Goal: Complete application form

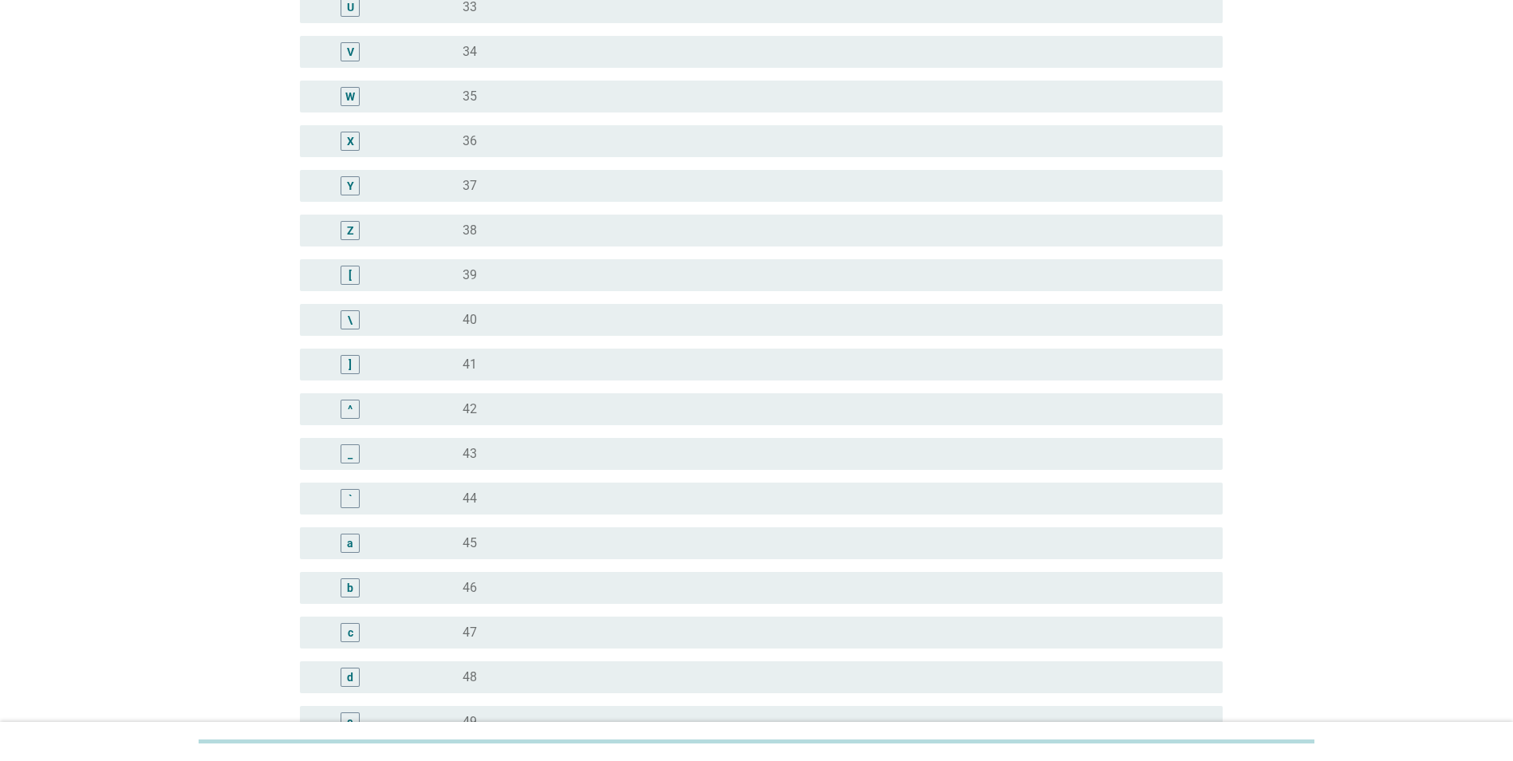
scroll to position [1117, 0]
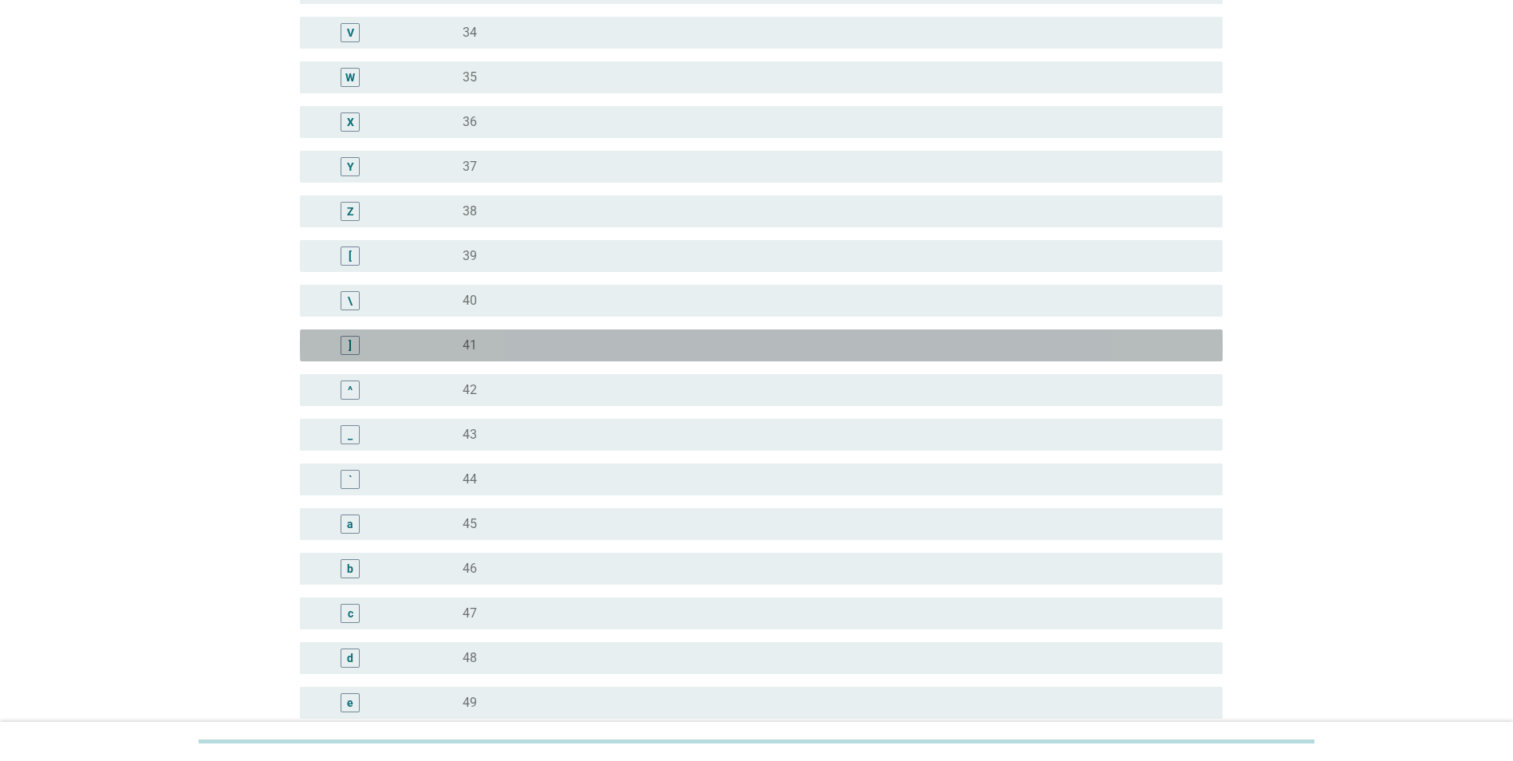
click at [507, 333] on div "] radio_button_unchecked 41" at bounding box center [761, 345] width 923 height 32
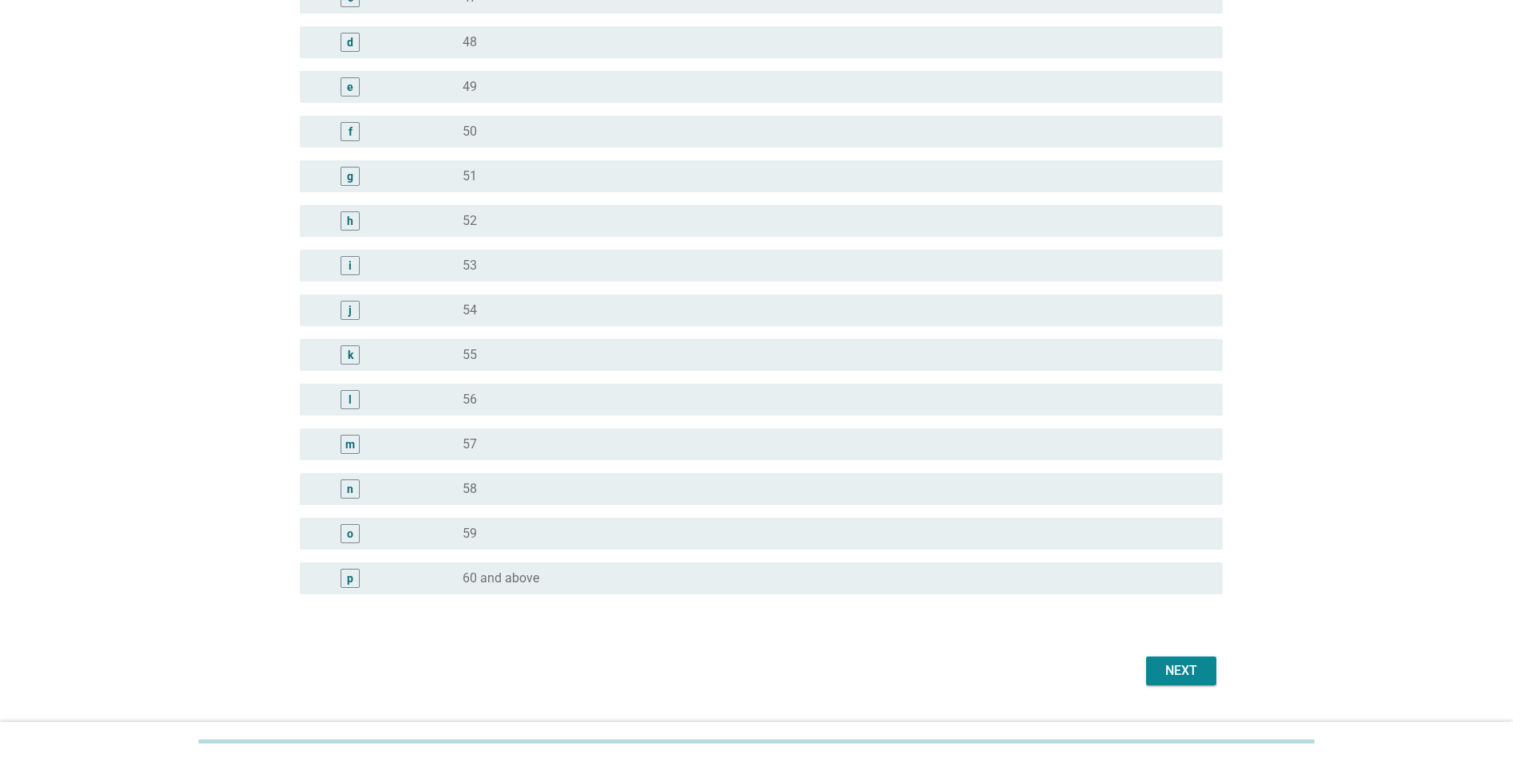
scroll to position [1771, 0]
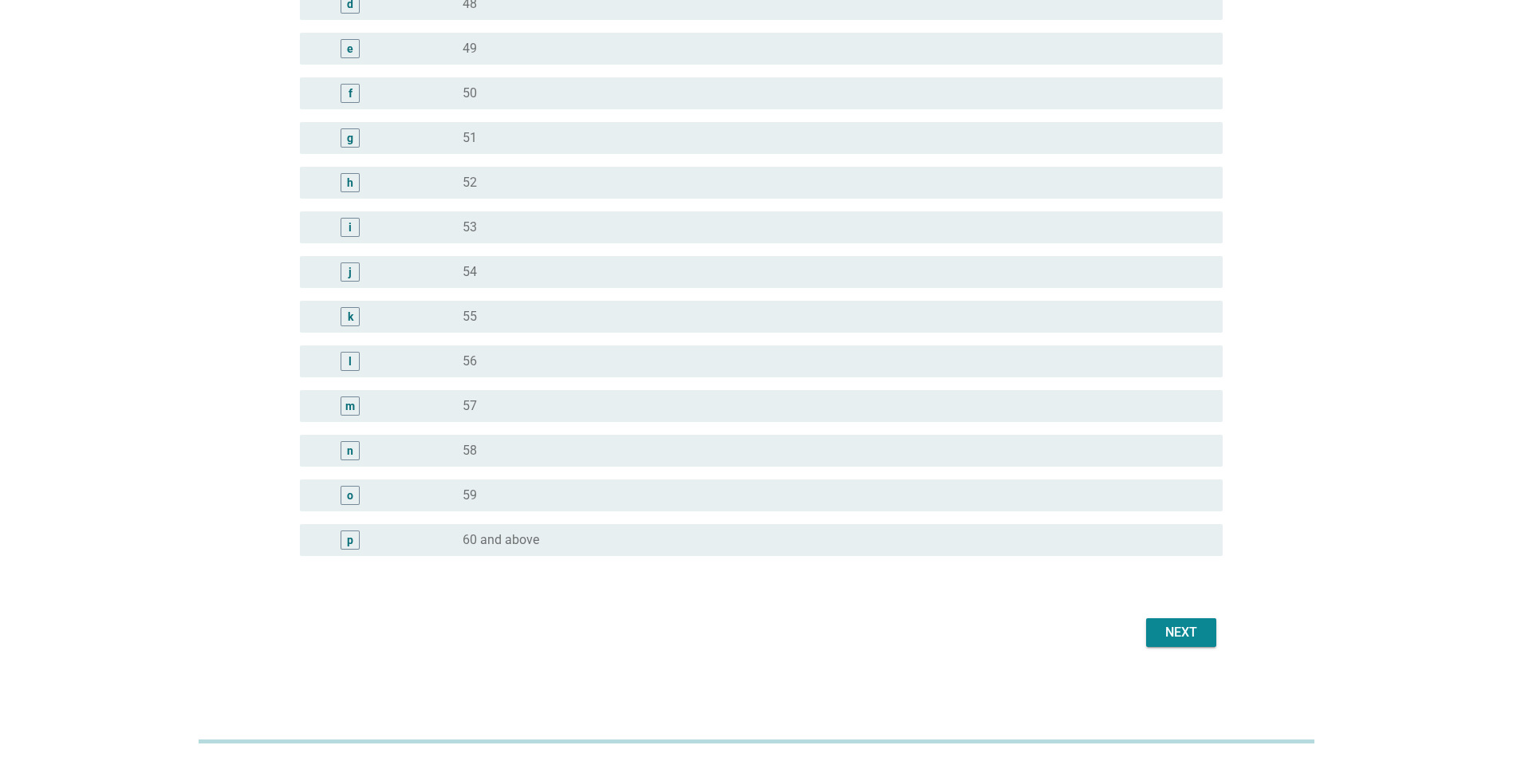
click at [1184, 638] on div "Next" at bounding box center [1181, 632] width 45 height 19
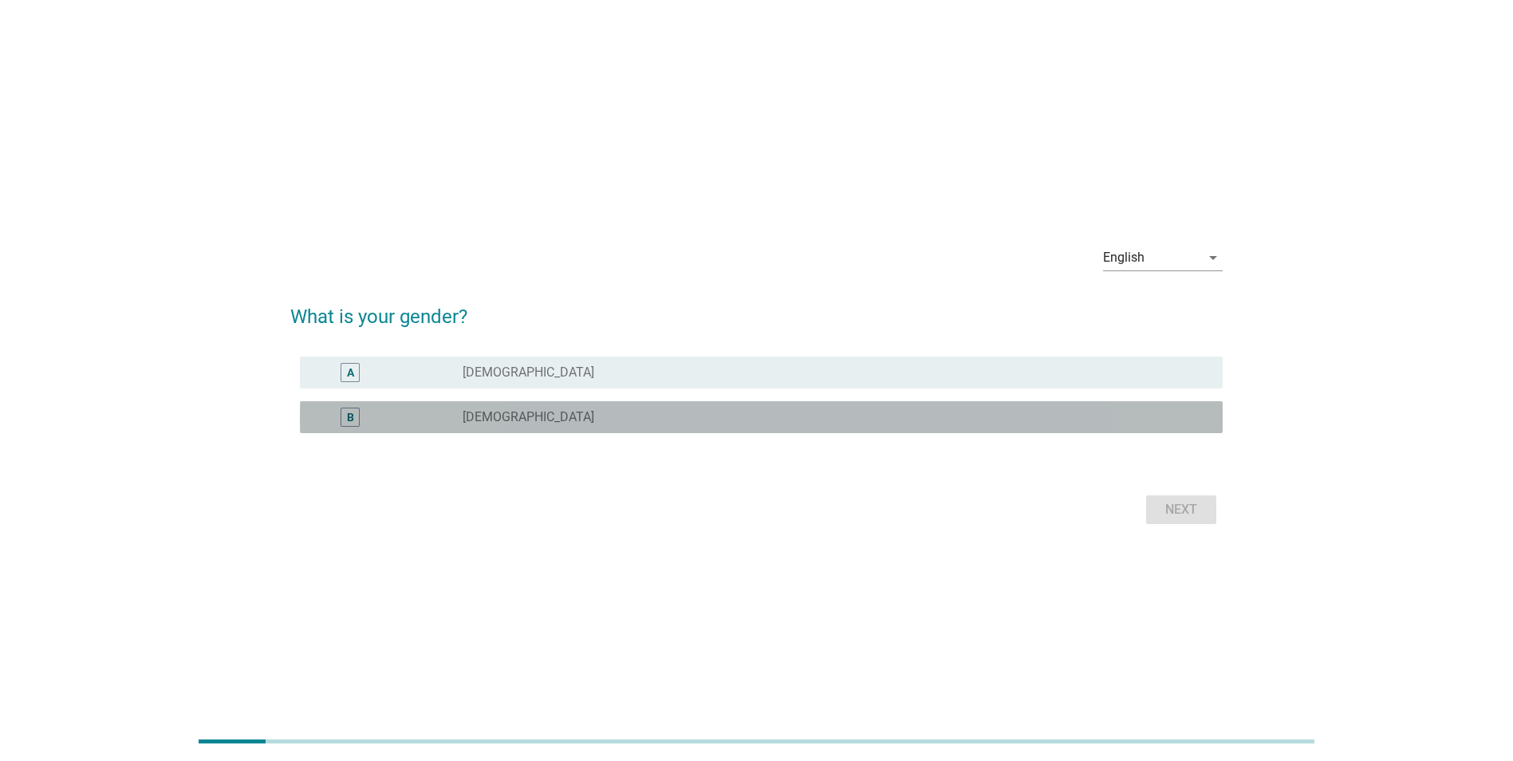
click at [604, 407] on div "B radio_button_unchecked [DEMOGRAPHIC_DATA]" at bounding box center [761, 417] width 923 height 32
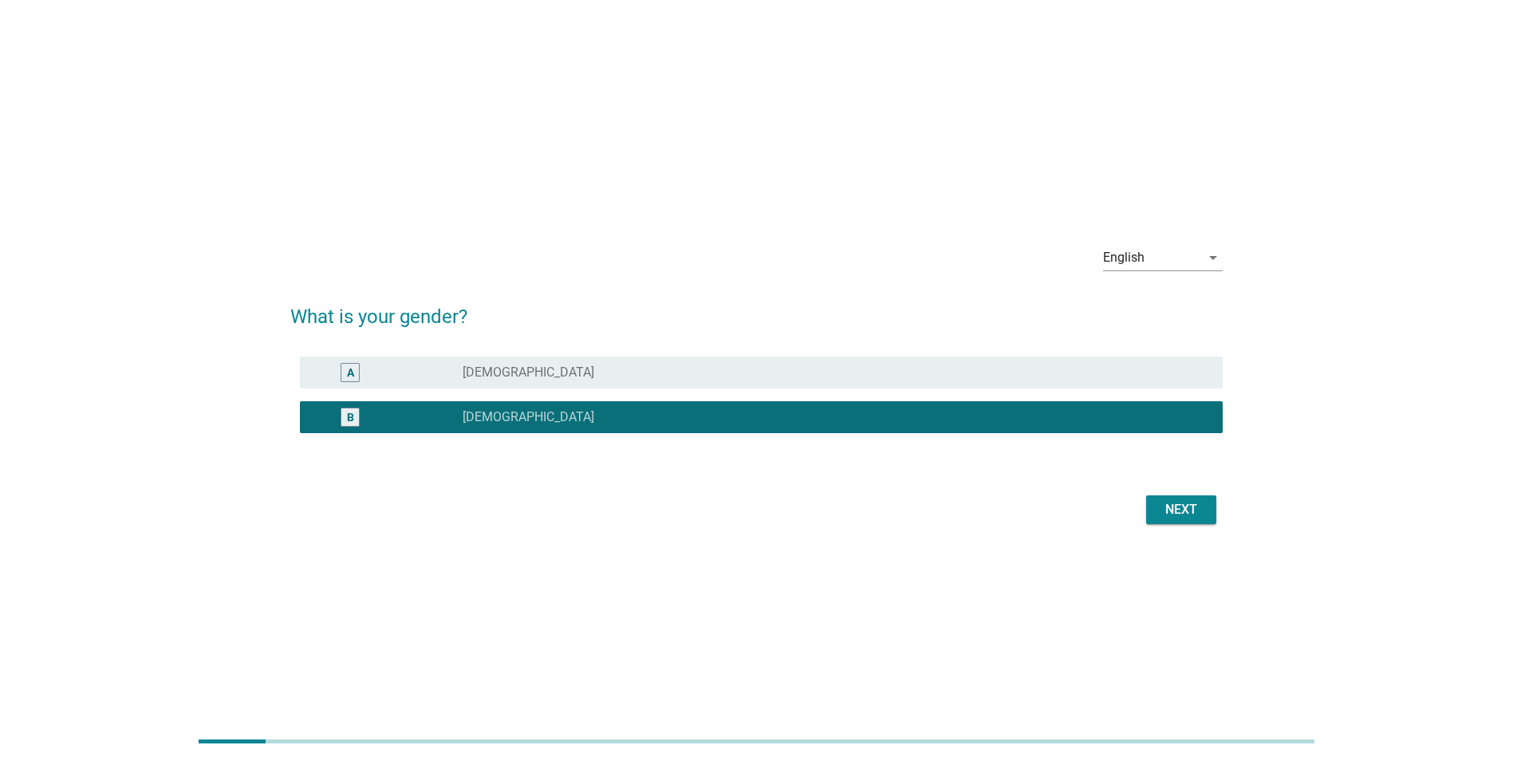
click at [1184, 514] on div "Next" at bounding box center [1181, 509] width 45 height 19
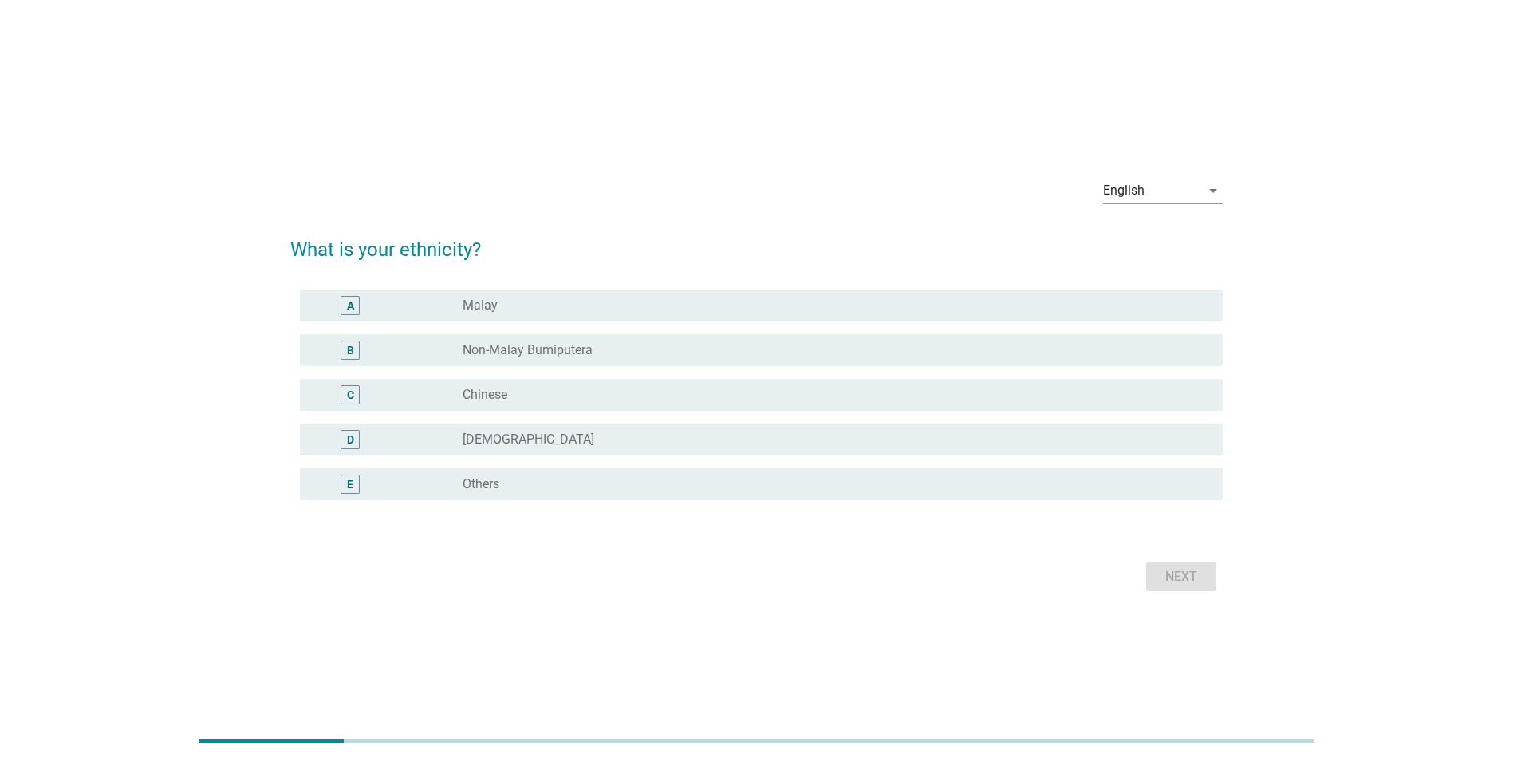
click at [498, 388] on label "Chinese" at bounding box center [485, 395] width 45 height 16
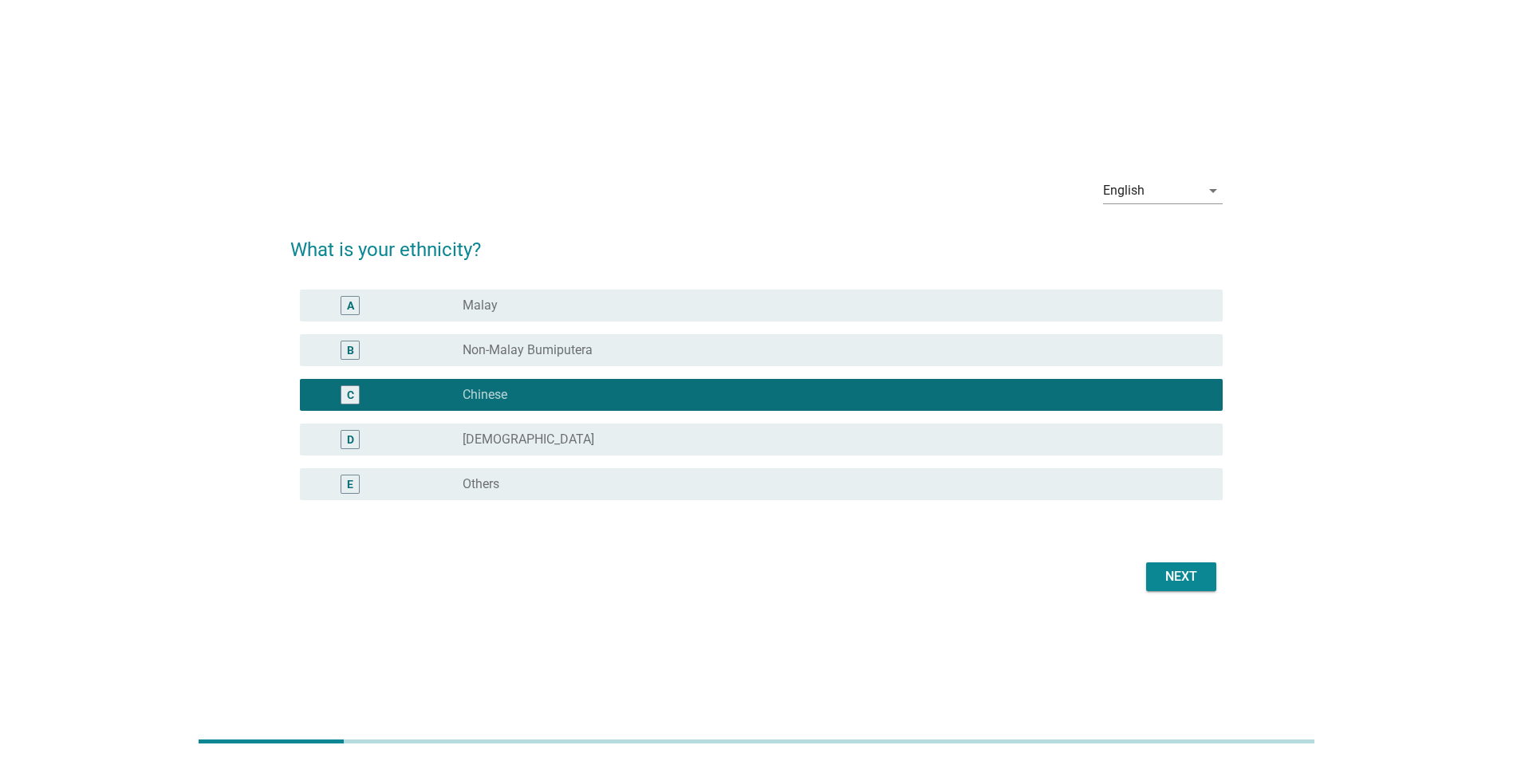
click at [1181, 578] on div "Next" at bounding box center [1181, 576] width 45 height 19
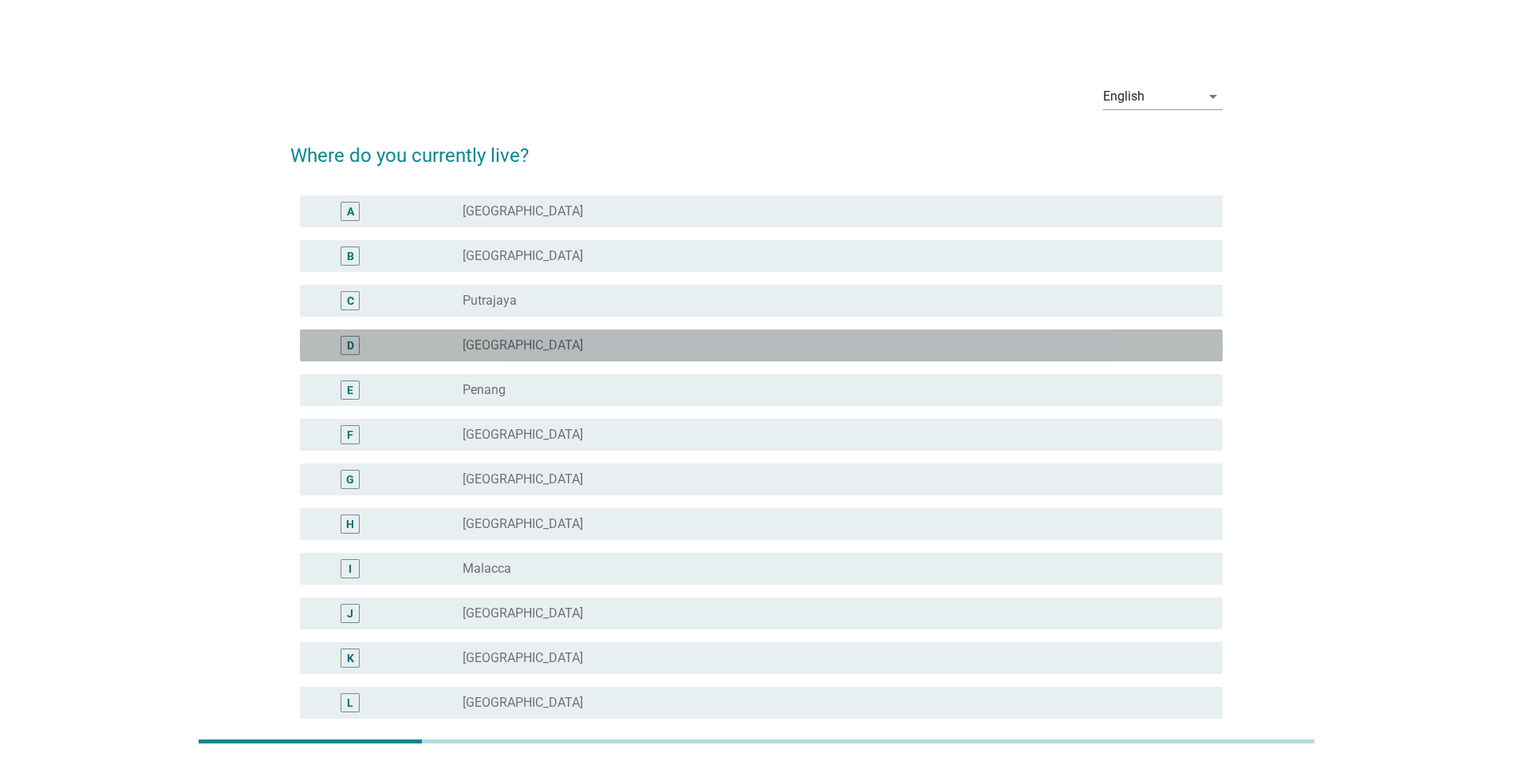
click at [494, 345] on label "[GEOGRAPHIC_DATA]" at bounding box center [523, 345] width 120 height 16
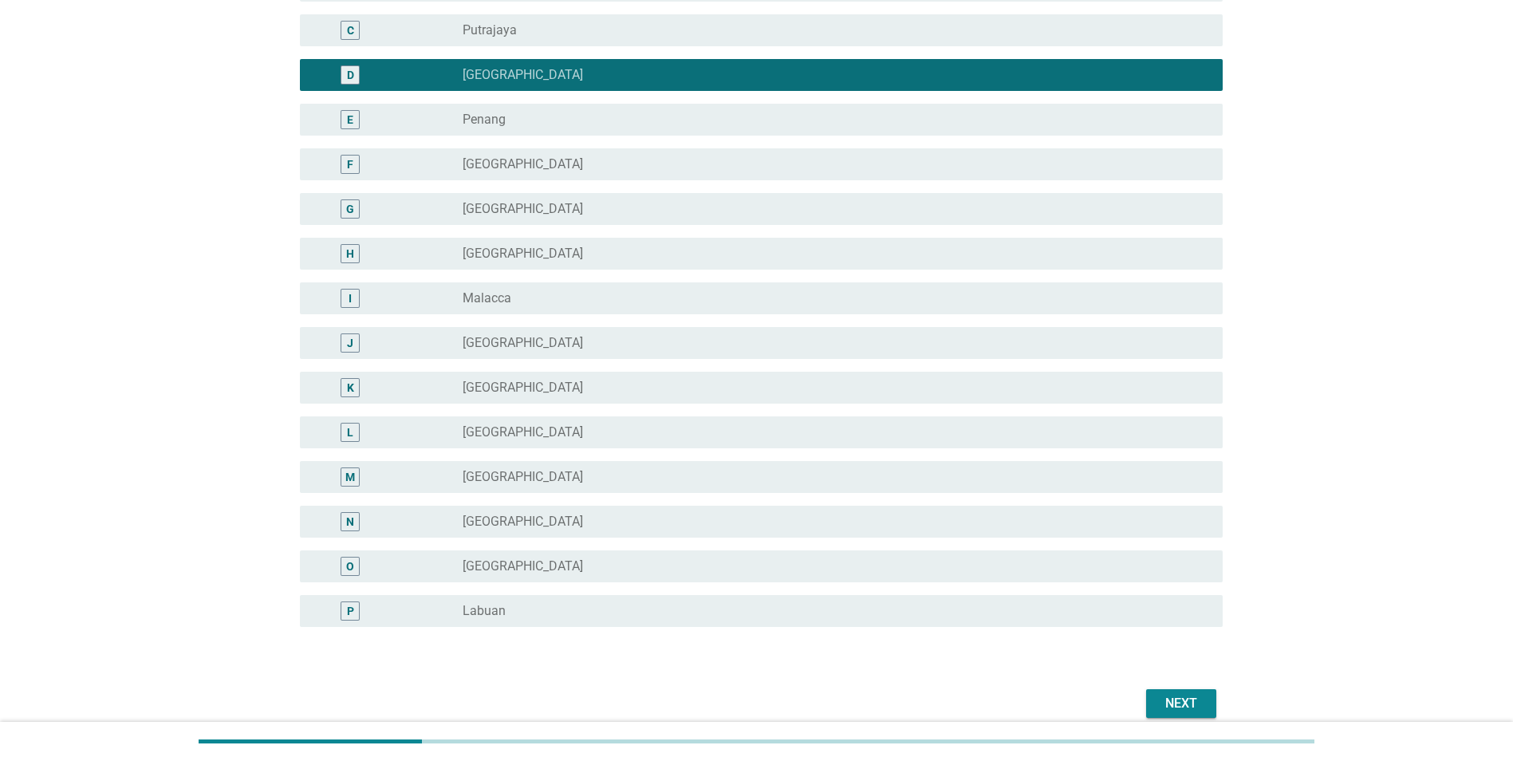
scroll to position [341, 0]
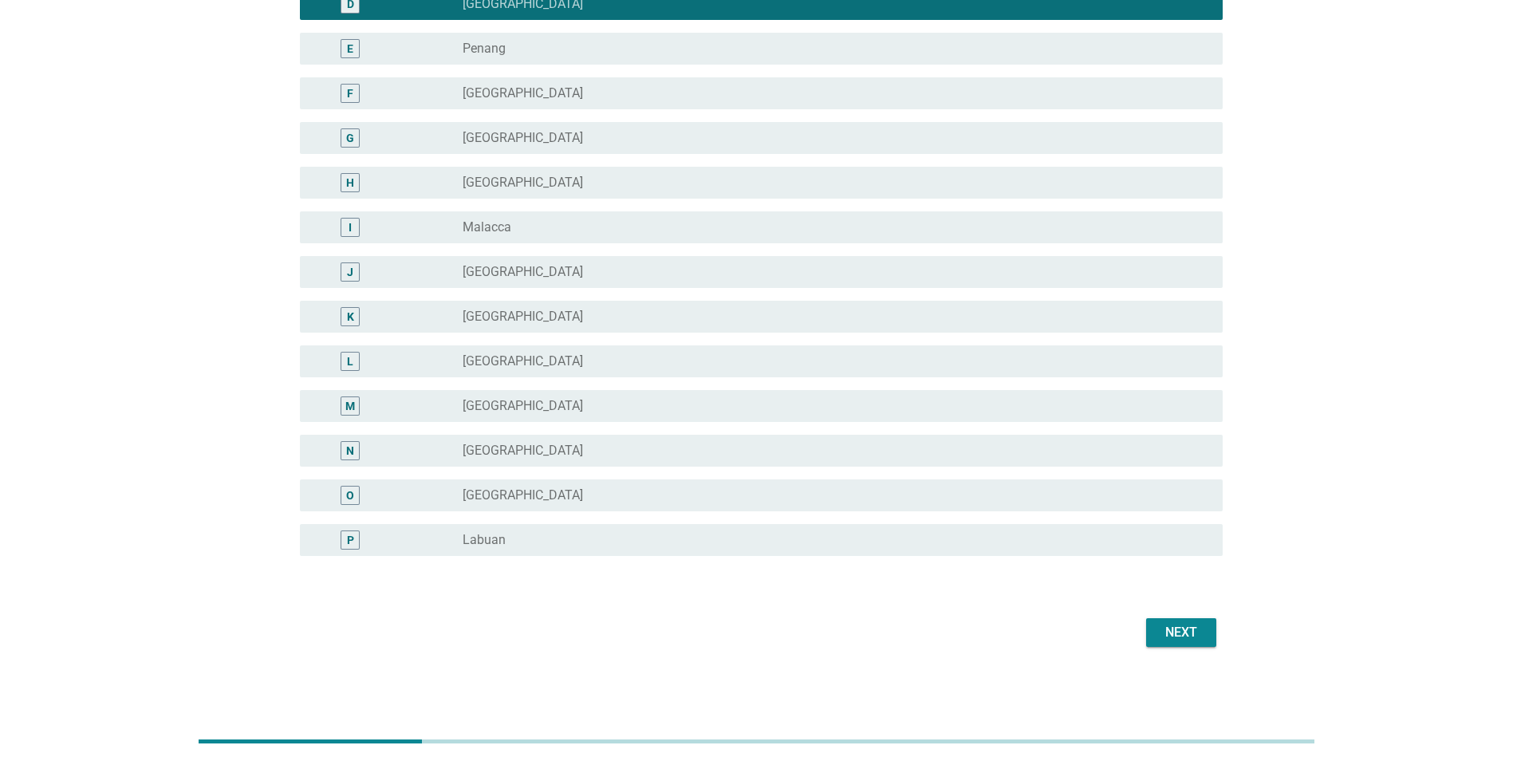
click at [1175, 633] on div "Next" at bounding box center [1181, 632] width 45 height 19
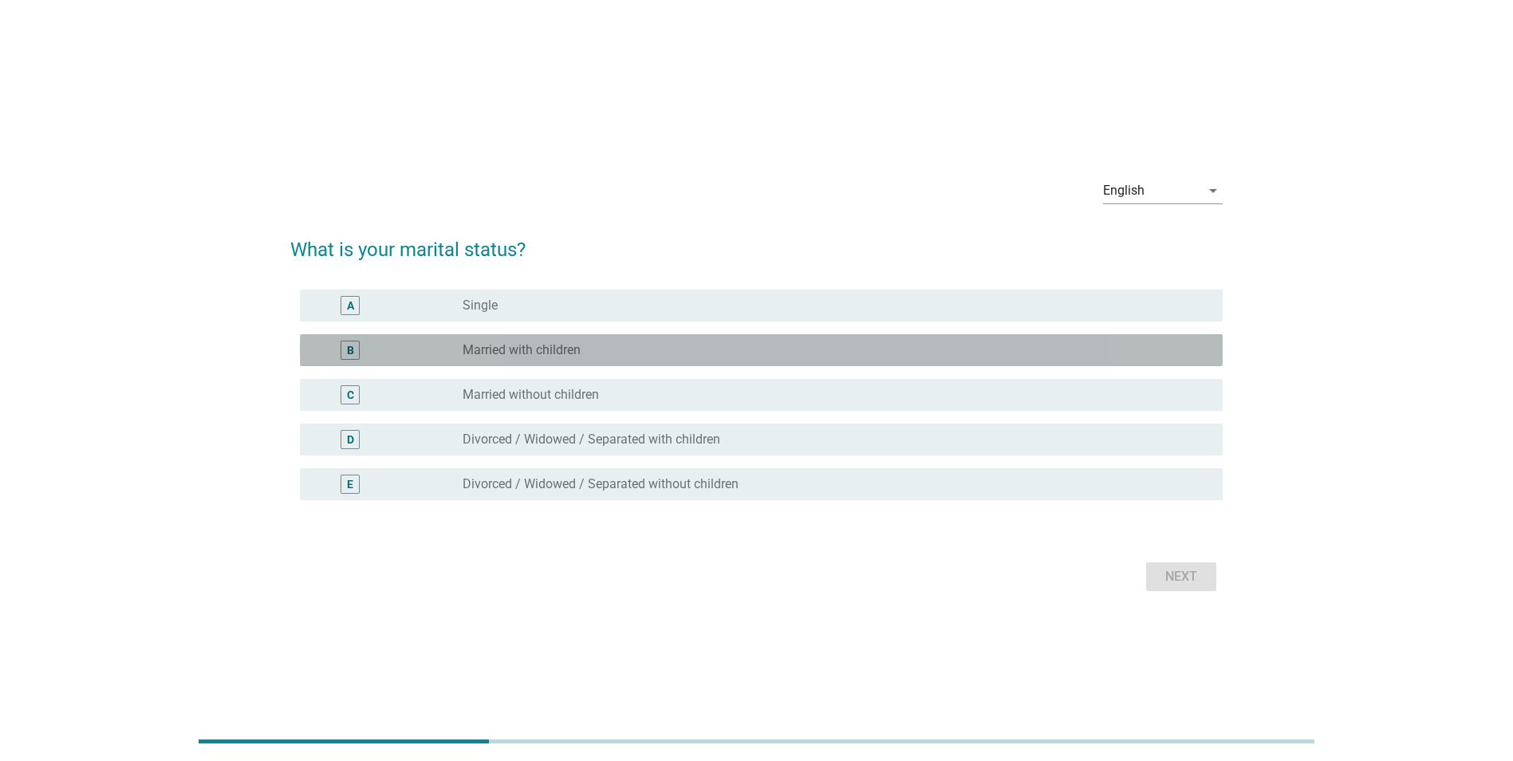
click at [506, 359] on div "radio_button_unchecked Married with children" at bounding box center [836, 350] width 747 height 19
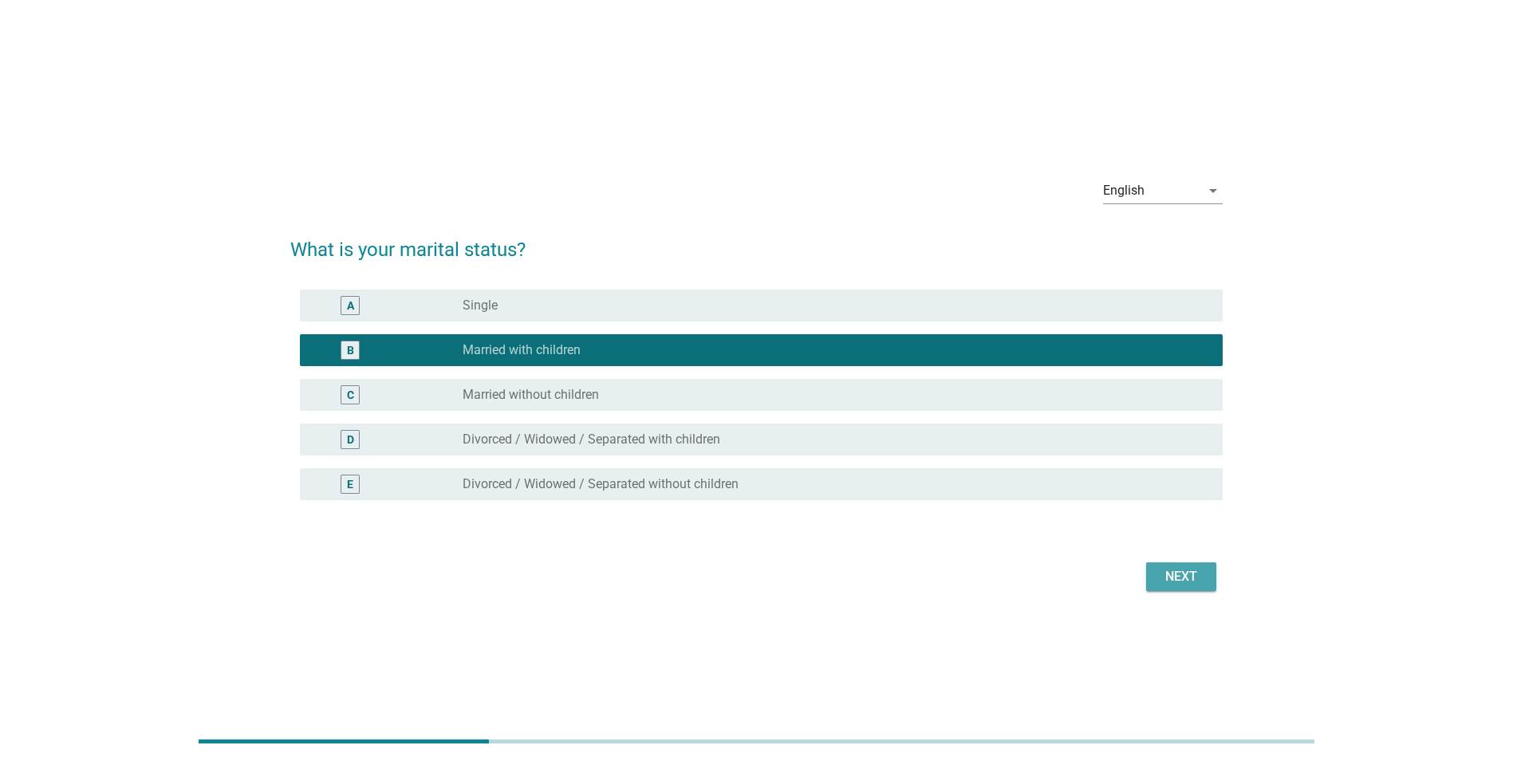
click at [1175, 586] on button "Next" at bounding box center [1181, 576] width 70 height 29
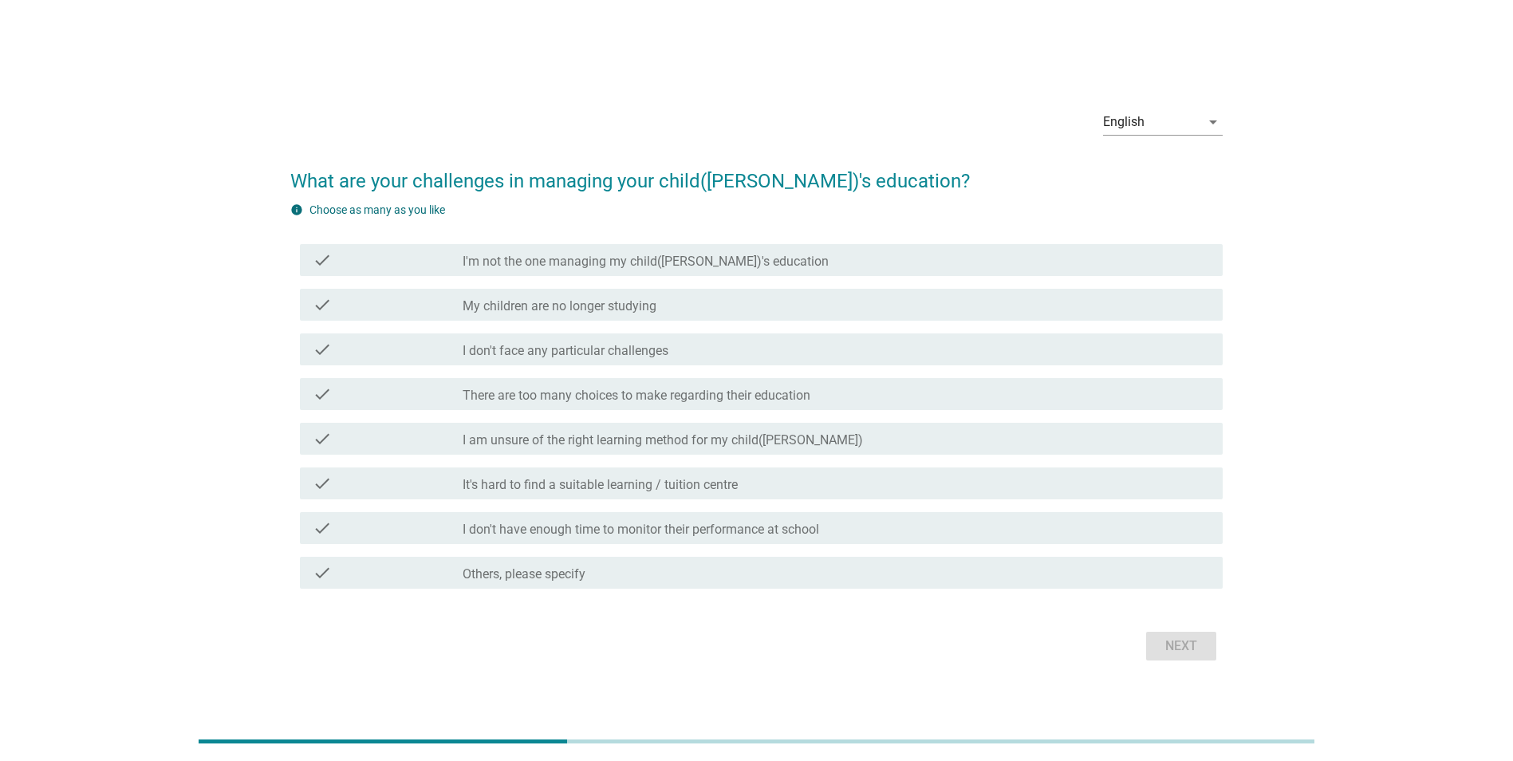
click at [636, 396] on label "There are too many choices to make regarding their education" at bounding box center [637, 396] width 348 height 16
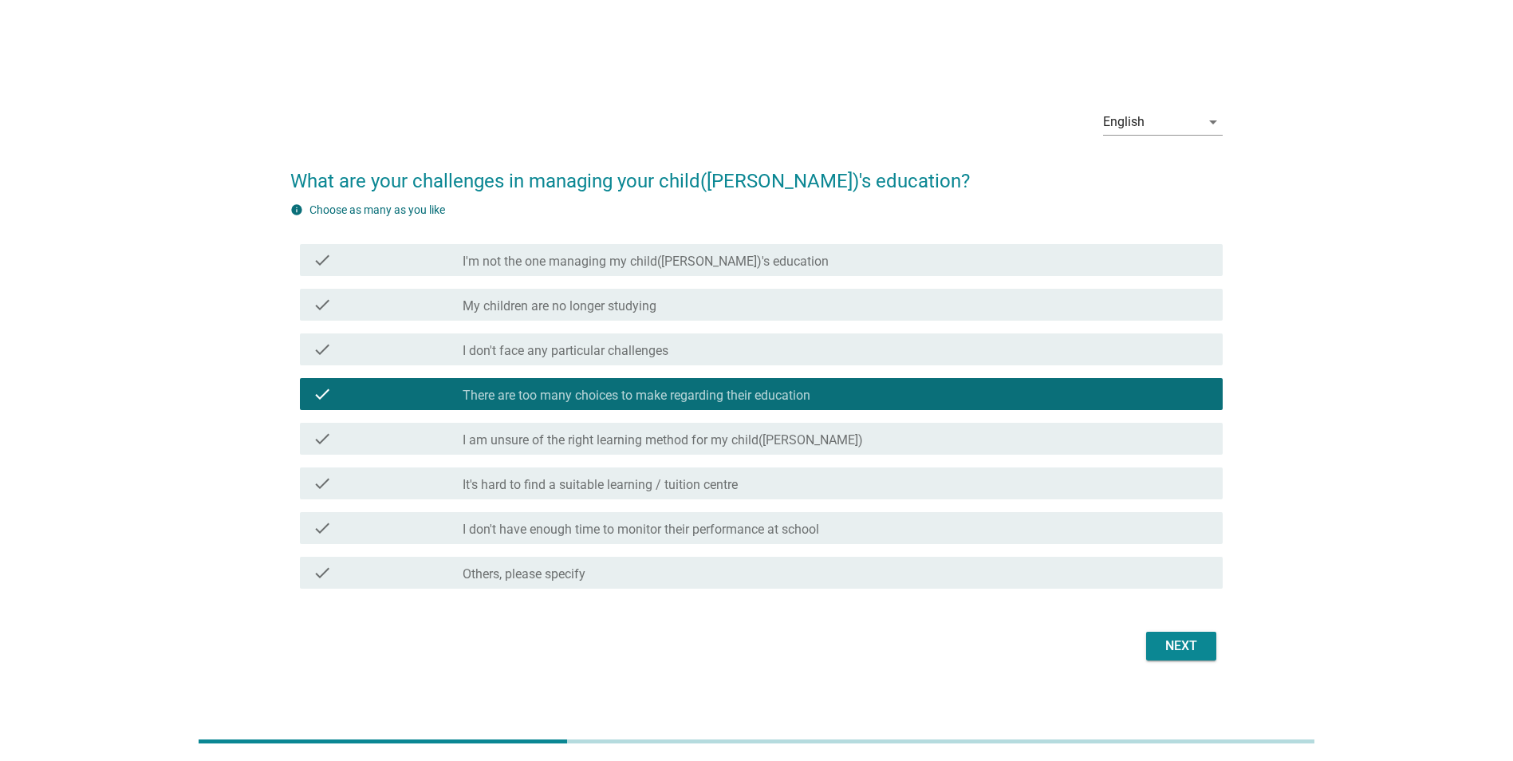
click at [1167, 652] on div "Next" at bounding box center [1181, 645] width 45 height 19
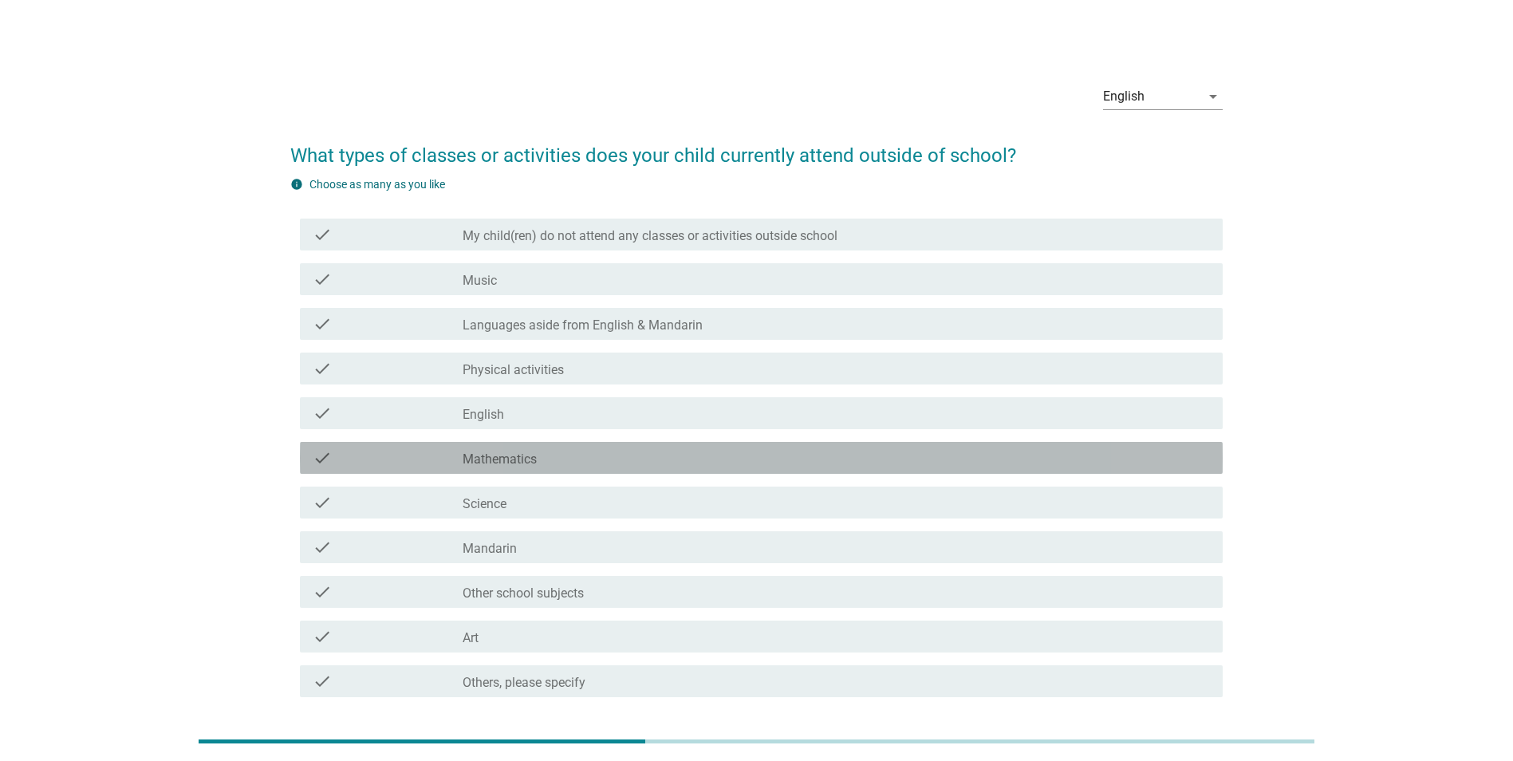
click at [522, 463] on label "Mathematics" at bounding box center [500, 459] width 74 height 16
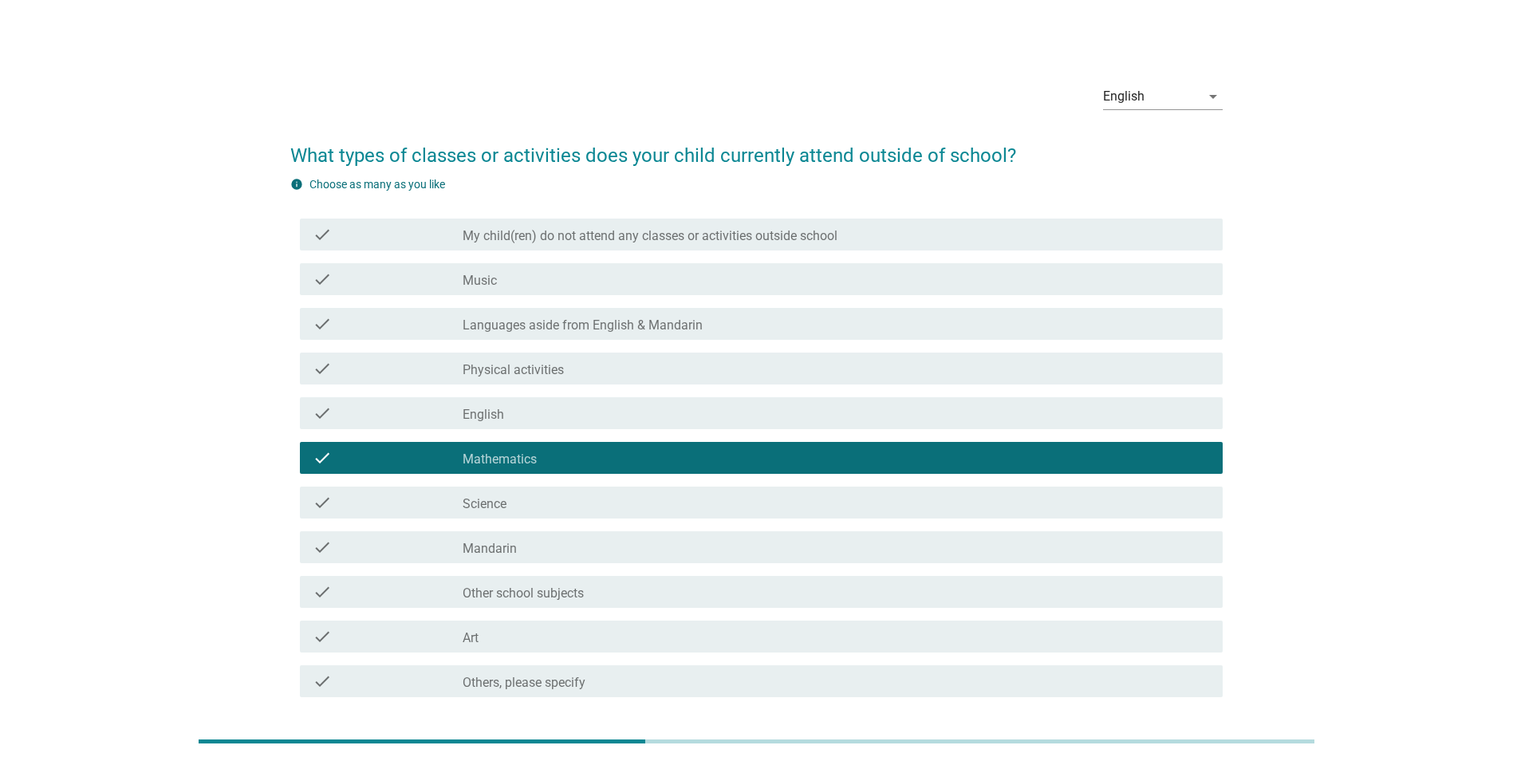
click at [532, 546] on div "check_box_outline_blank Mandarin" at bounding box center [836, 547] width 747 height 19
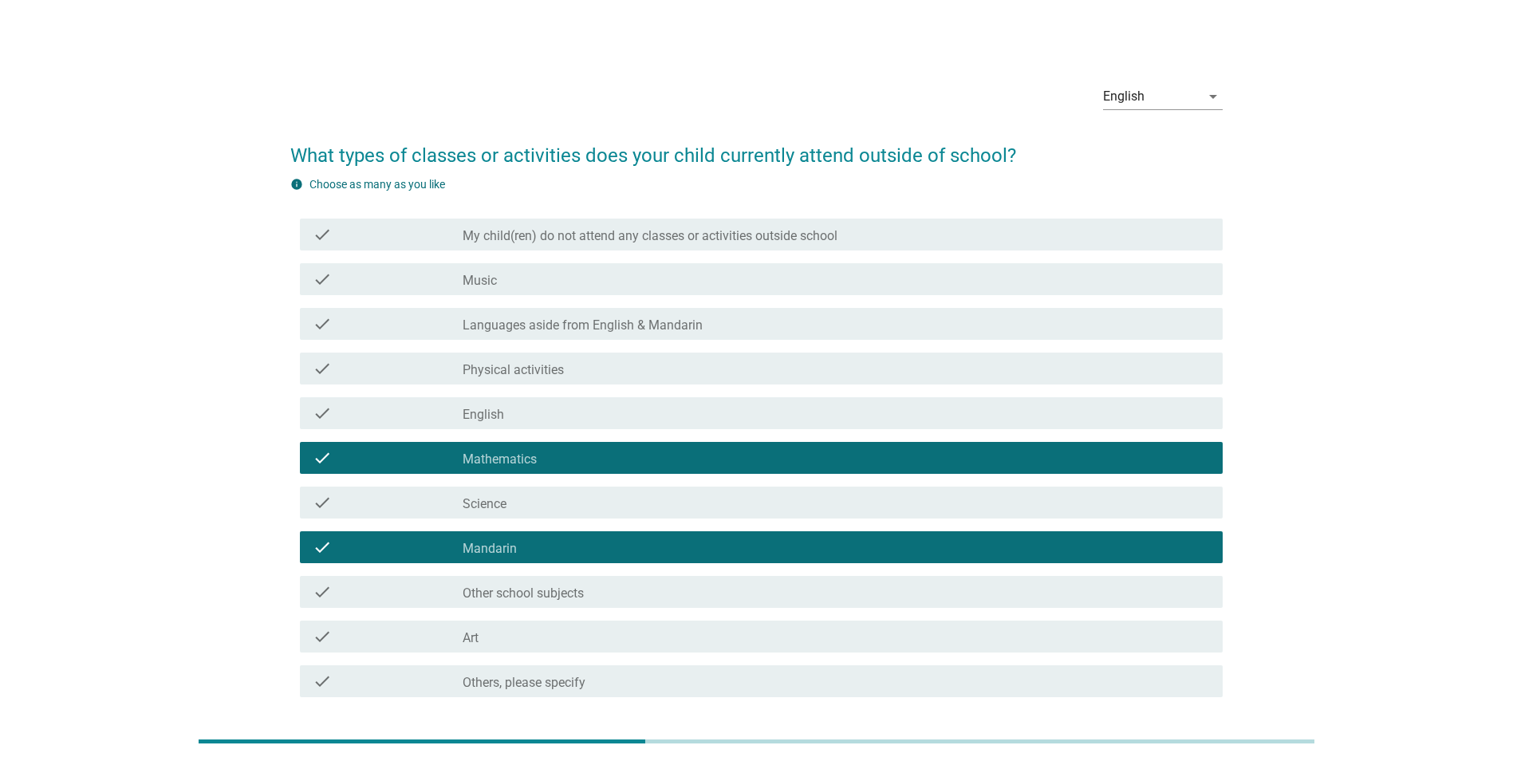
click at [528, 410] on div "check_box_outline_blank English" at bounding box center [836, 413] width 747 height 19
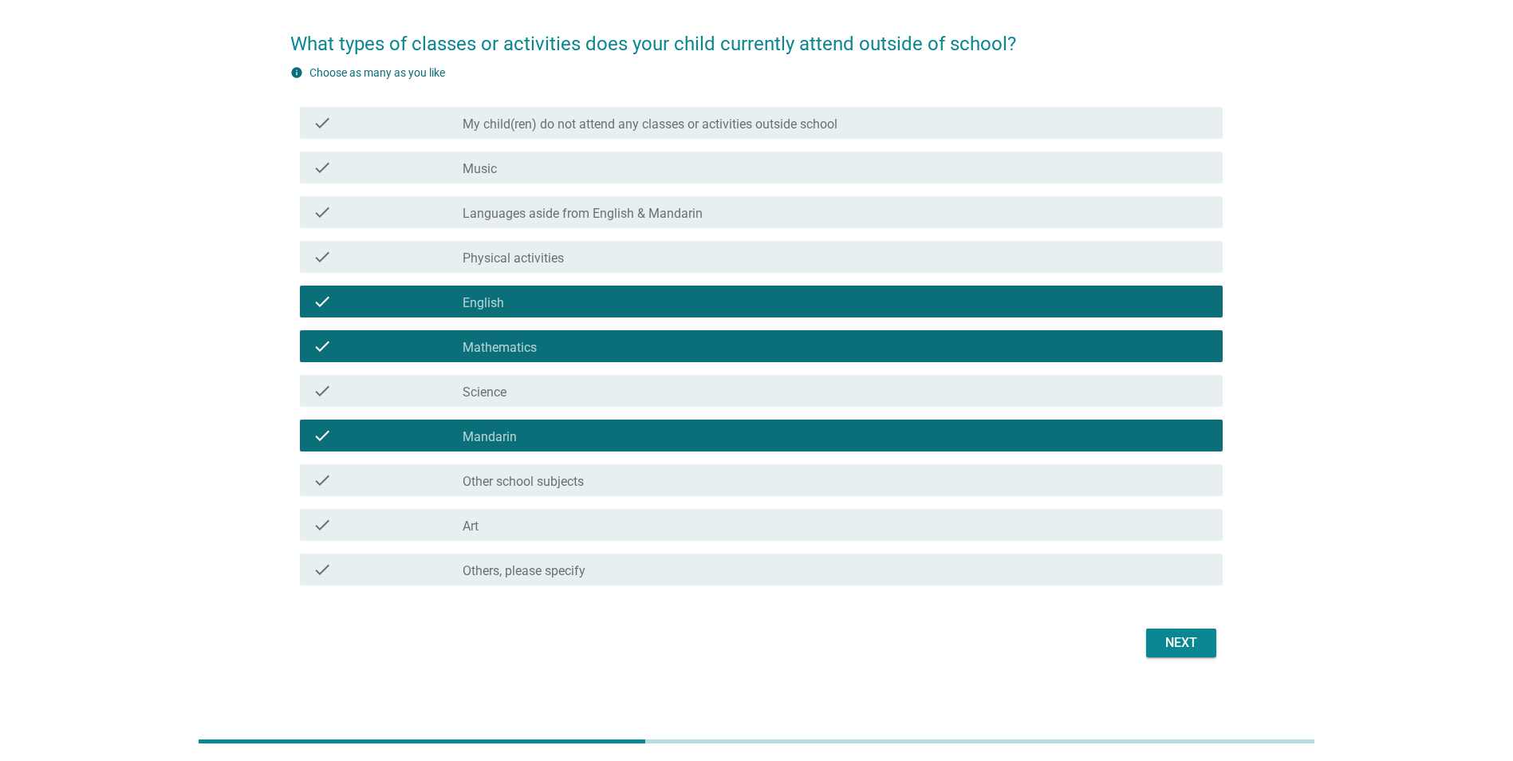
scroll to position [122, 0]
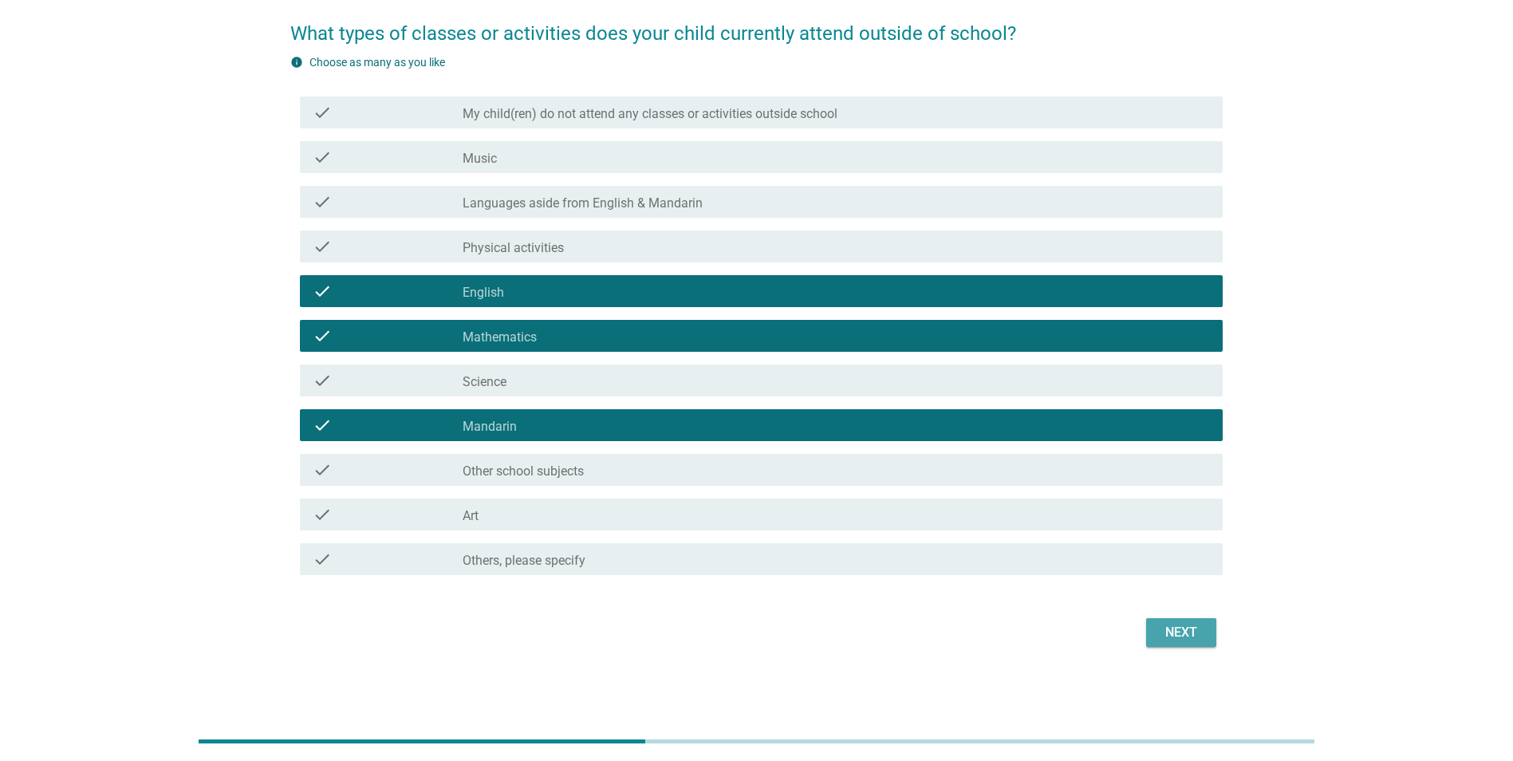
click at [1177, 642] on button "Next" at bounding box center [1181, 632] width 70 height 29
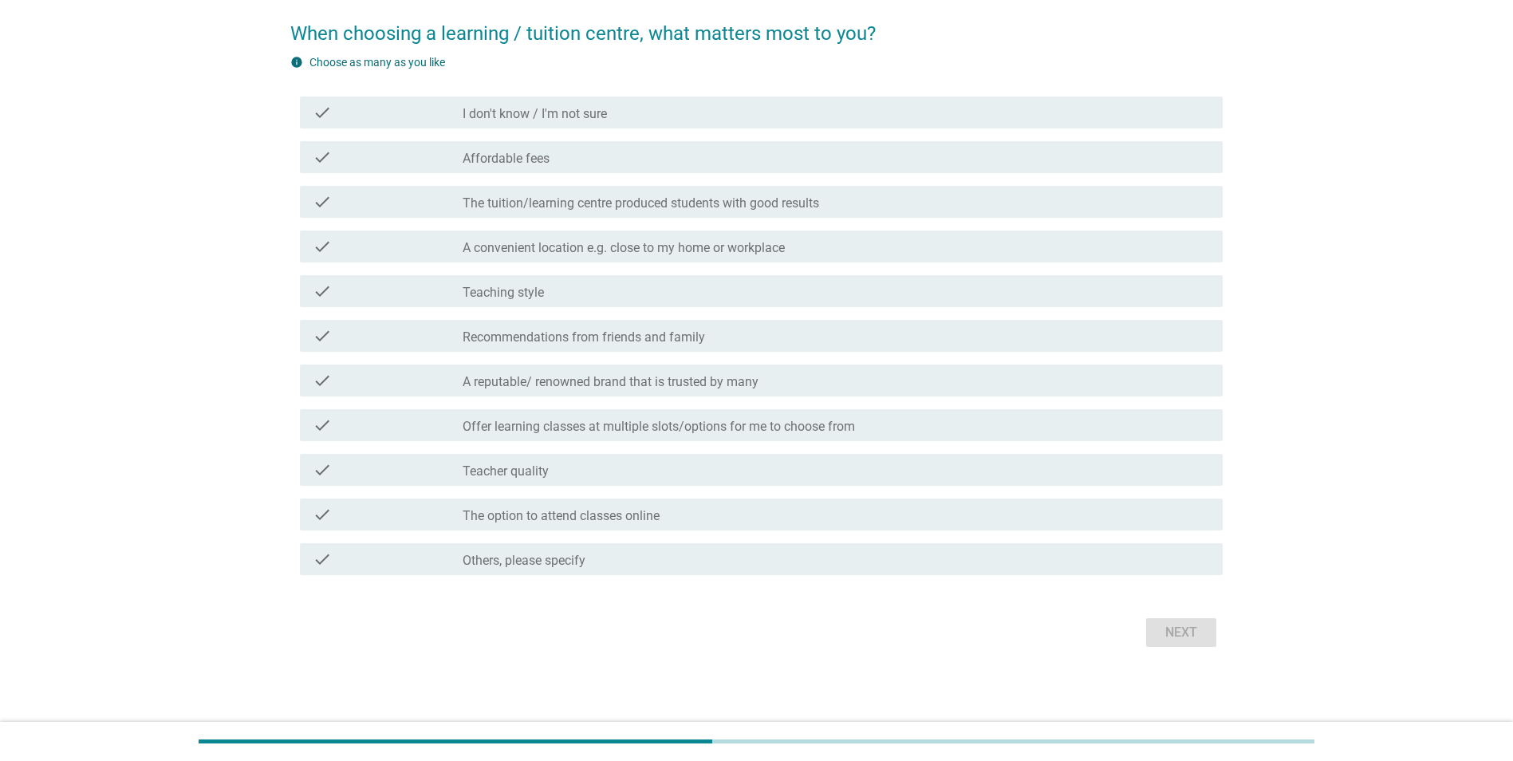
scroll to position [0, 0]
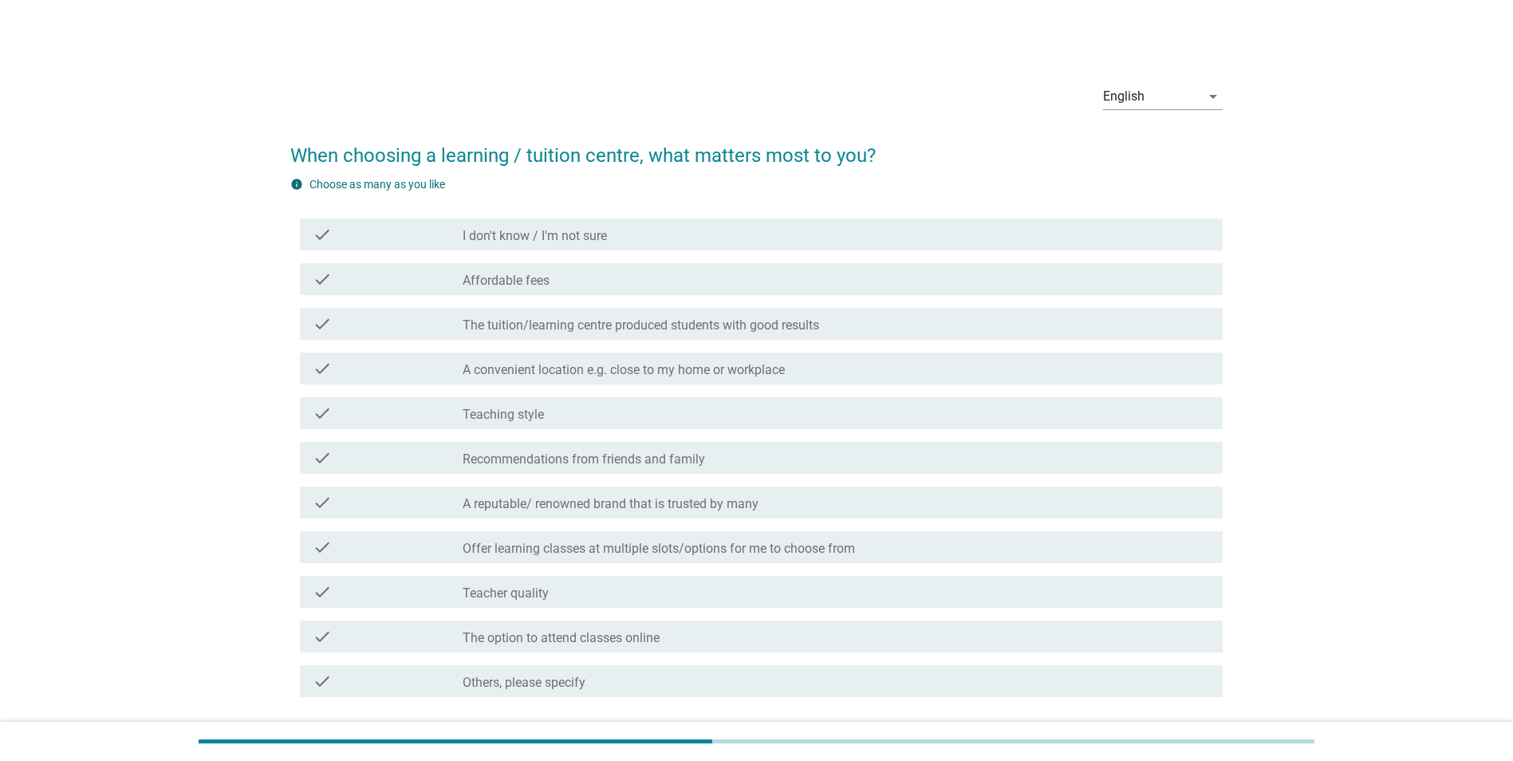
drag, startPoint x: 468, startPoint y: 301, endPoint x: 484, endPoint y: 409, distance: 109.6
click at [469, 301] on div "check check_box_outline_blank The tuition/learning centre produced students wit…" at bounding box center [756, 323] width 932 height 45
click at [484, 409] on label "Teaching style" at bounding box center [503, 415] width 81 height 16
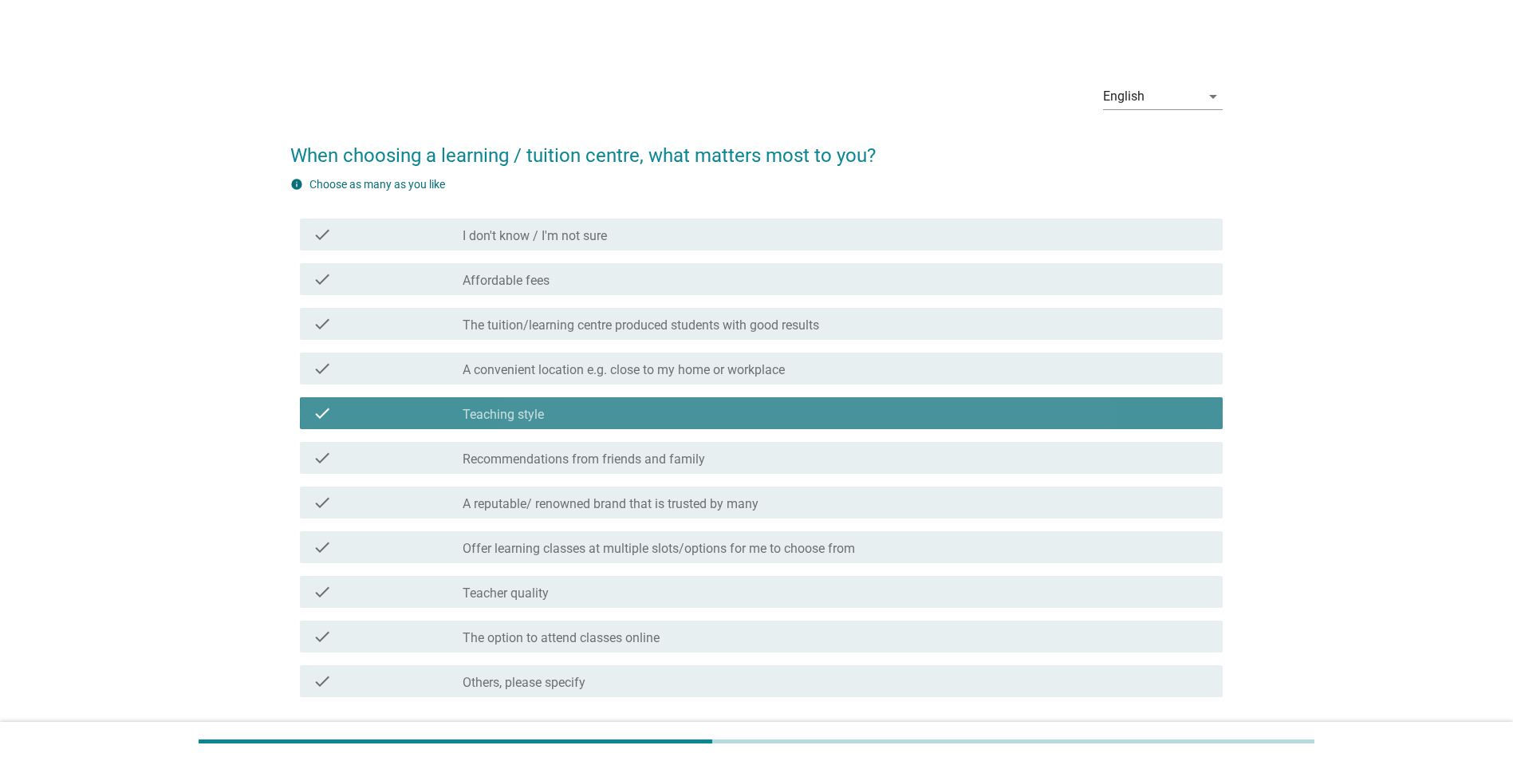
click at [501, 490] on div "check check_box_outline_blank A reputable/ renowned brand that is trusted by ma…" at bounding box center [761, 503] width 923 height 32
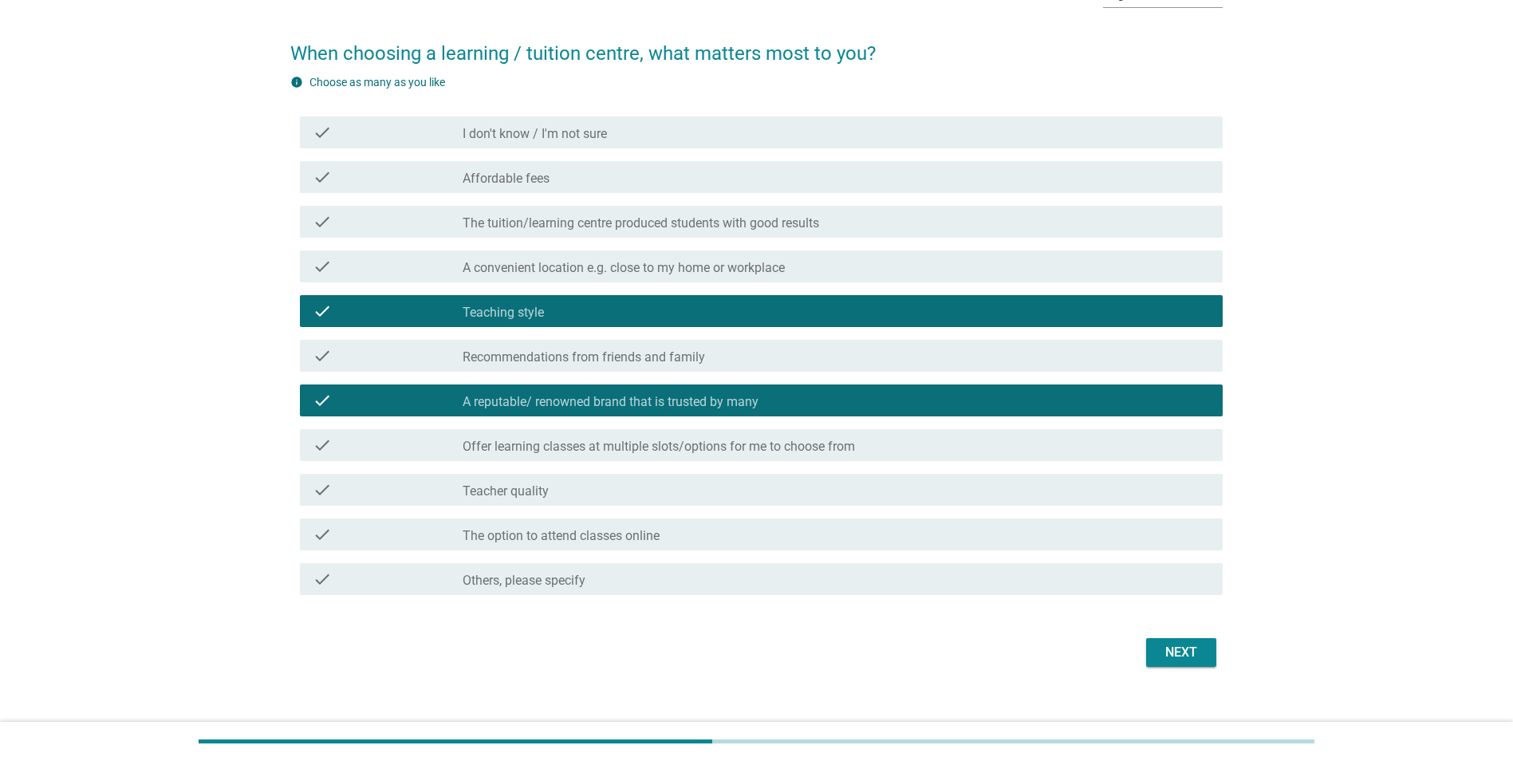
scroll to position [122, 0]
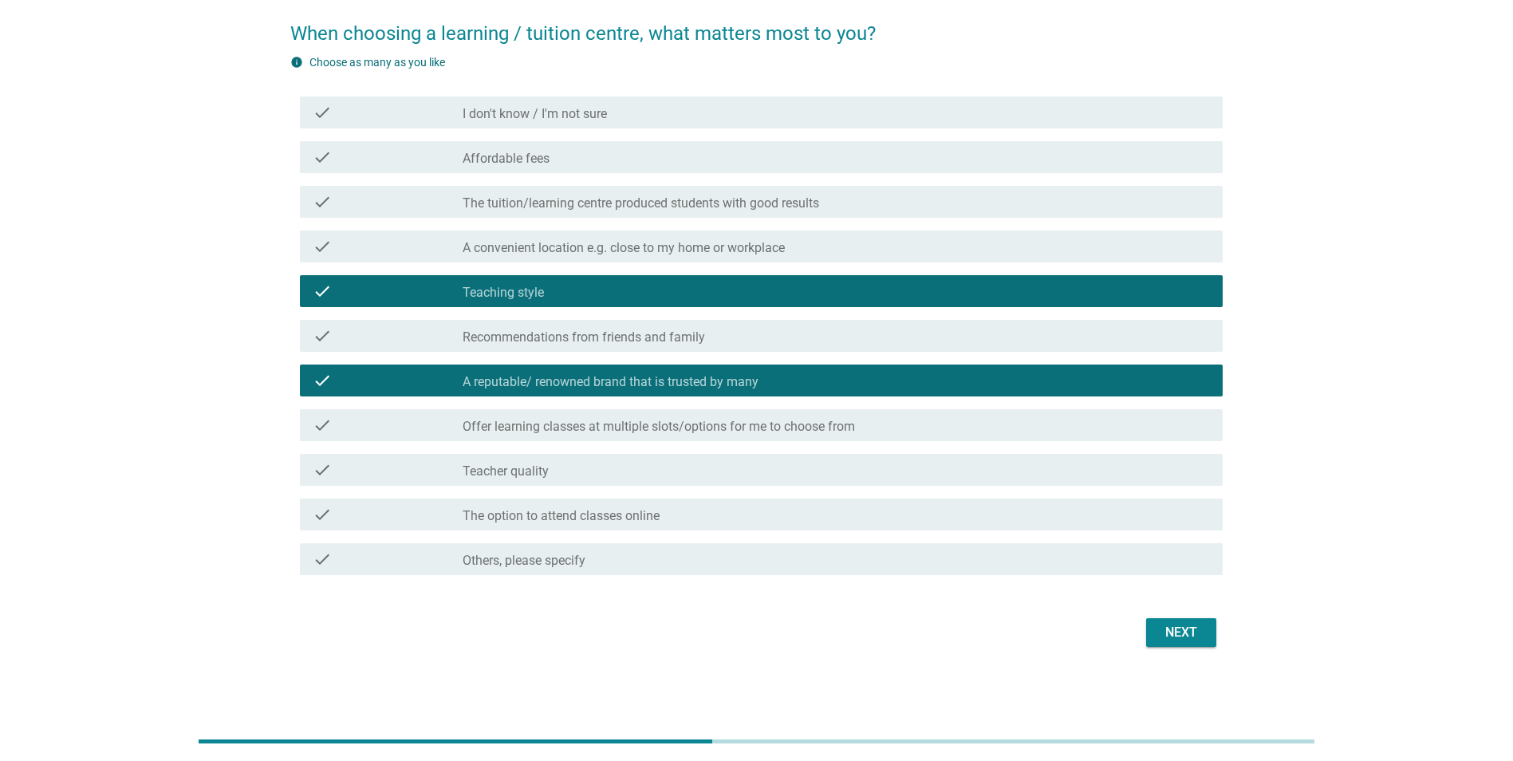
click at [829, 497] on div "check check_box_outline_blank The option to attend classes online" at bounding box center [756, 514] width 932 height 45
click at [808, 454] on div "check check_box_outline_blank Teacher quality" at bounding box center [761, 470] width 923 height 32
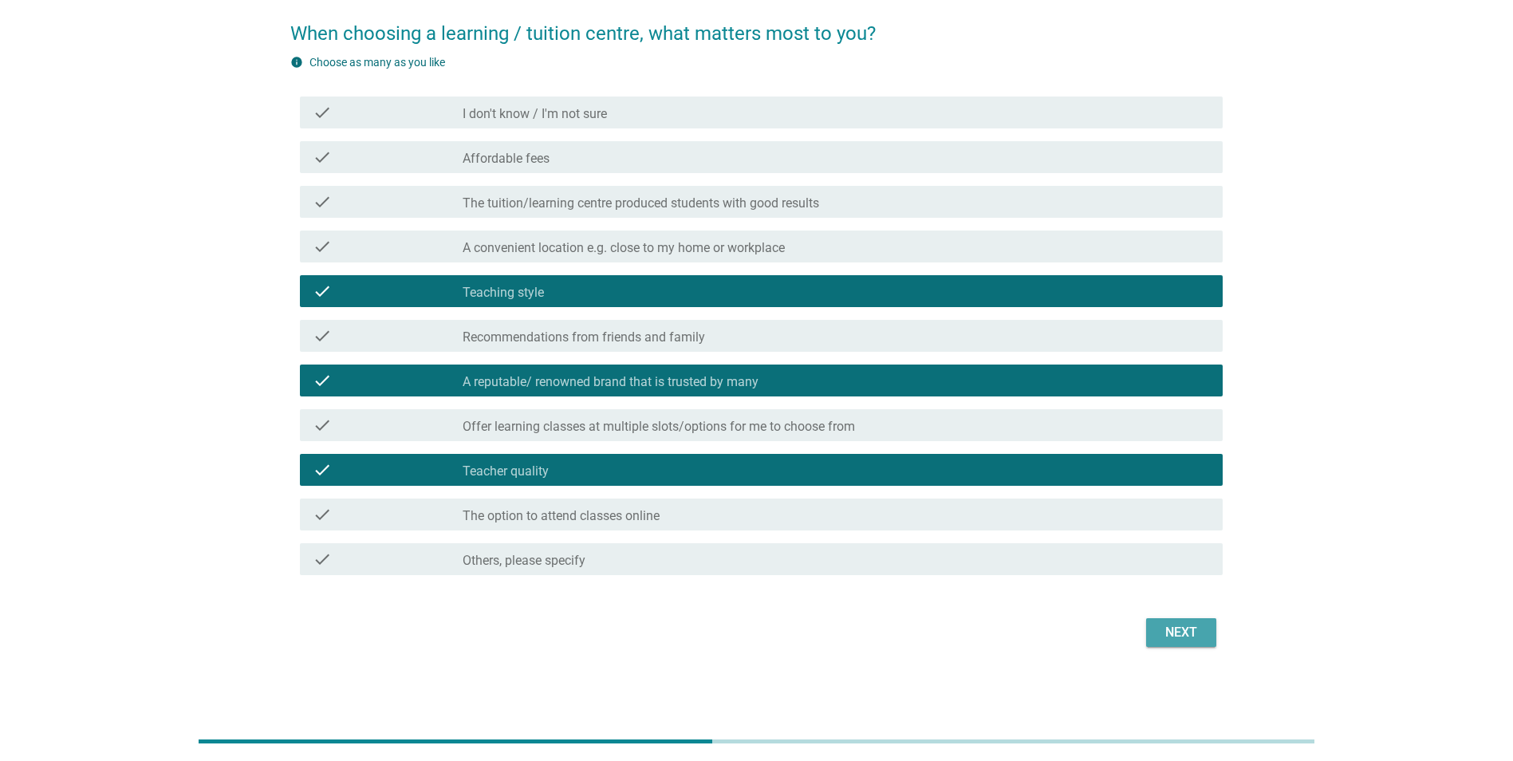
click at [1159, 623] on div "Next" at bounding box center [1181, 632] width 45 height 19
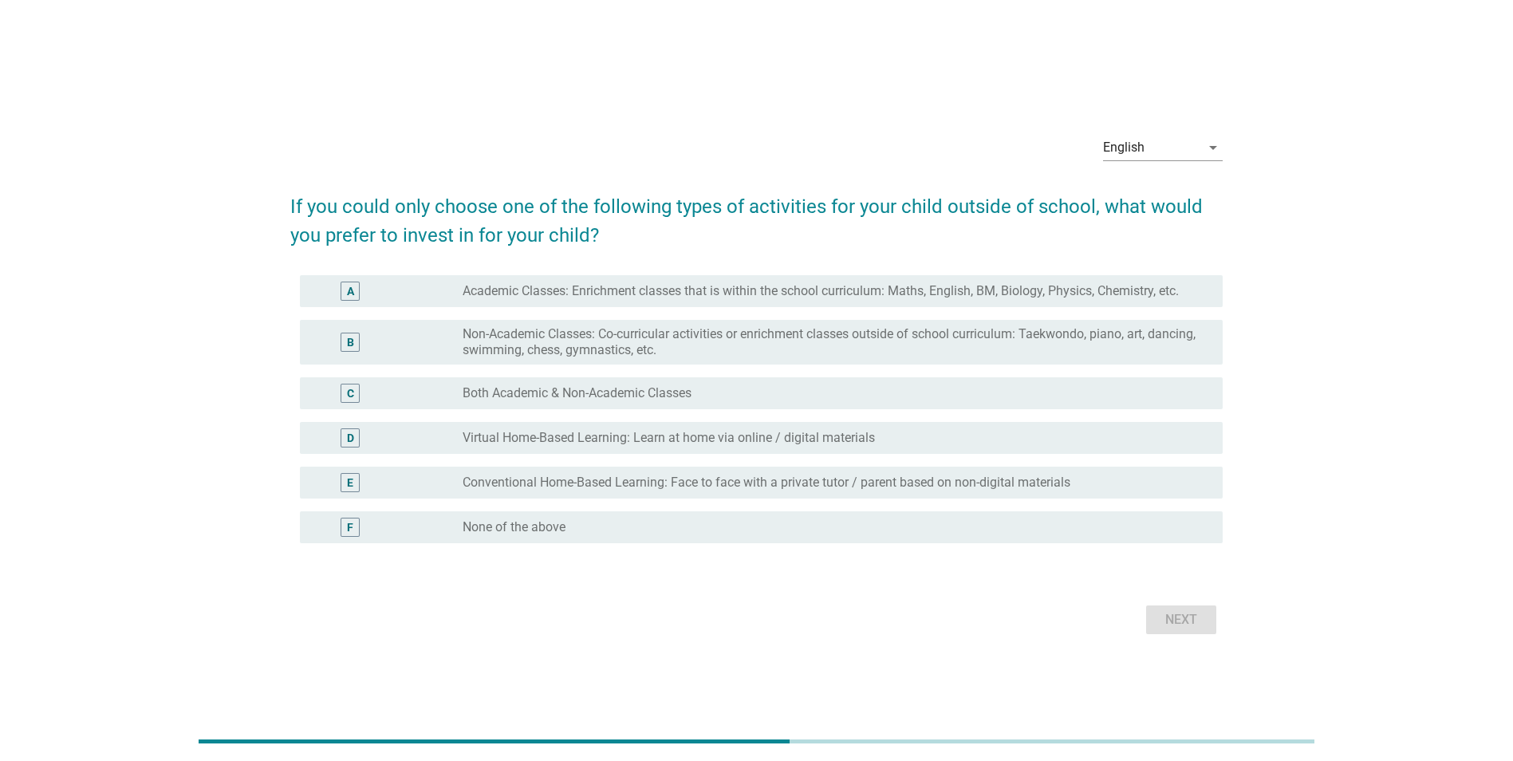
click at [640, 341] on label "Non-Academic Classes: Co-curricular activities or enrichment classes outside of…" at bounding box center [830, 342] width 735 height 32
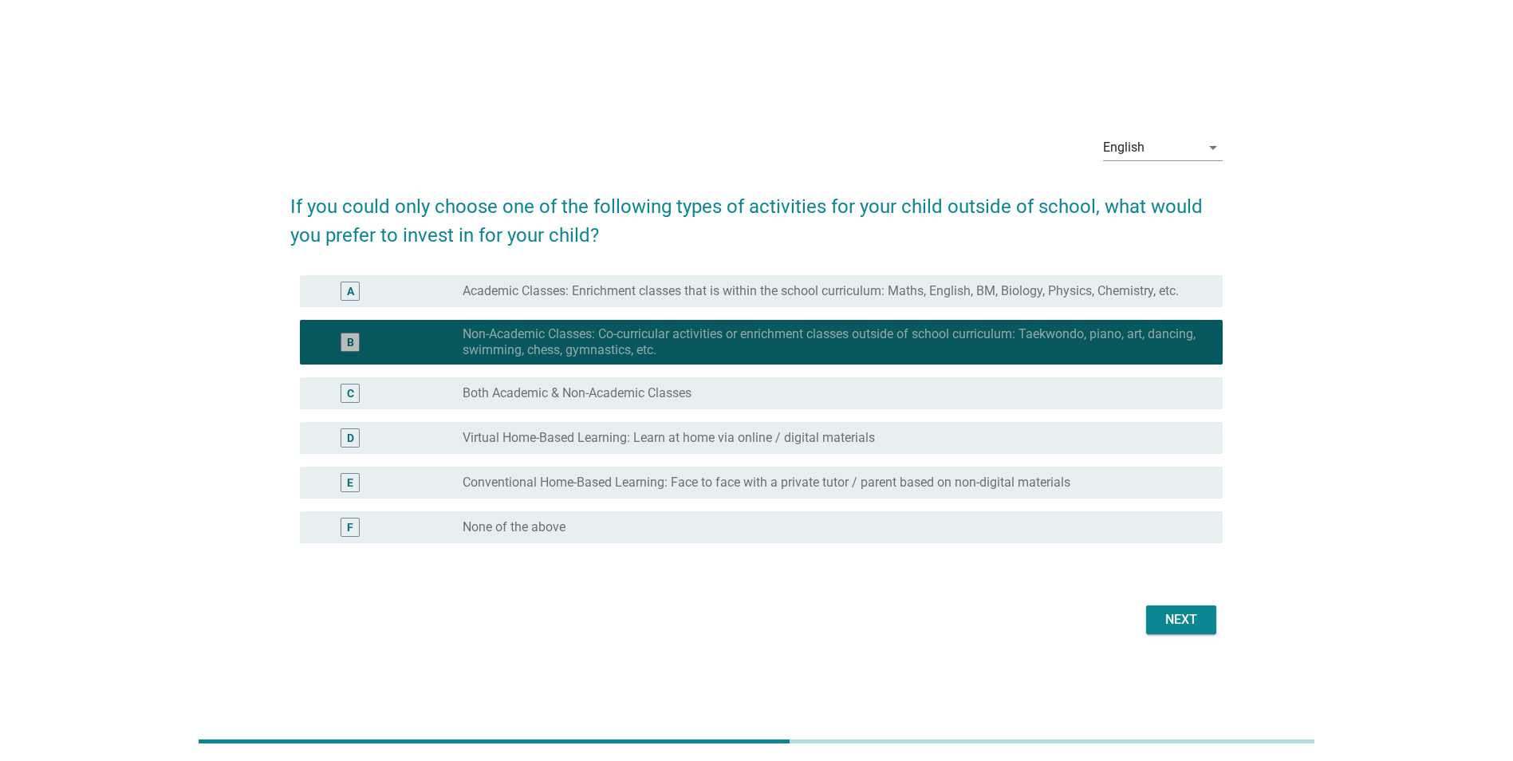
click at [623, 430] on label "Virtual Home-Based Learning: Learn at home via online / digital materials" at bounding box center [669, 438] width 412 height 16
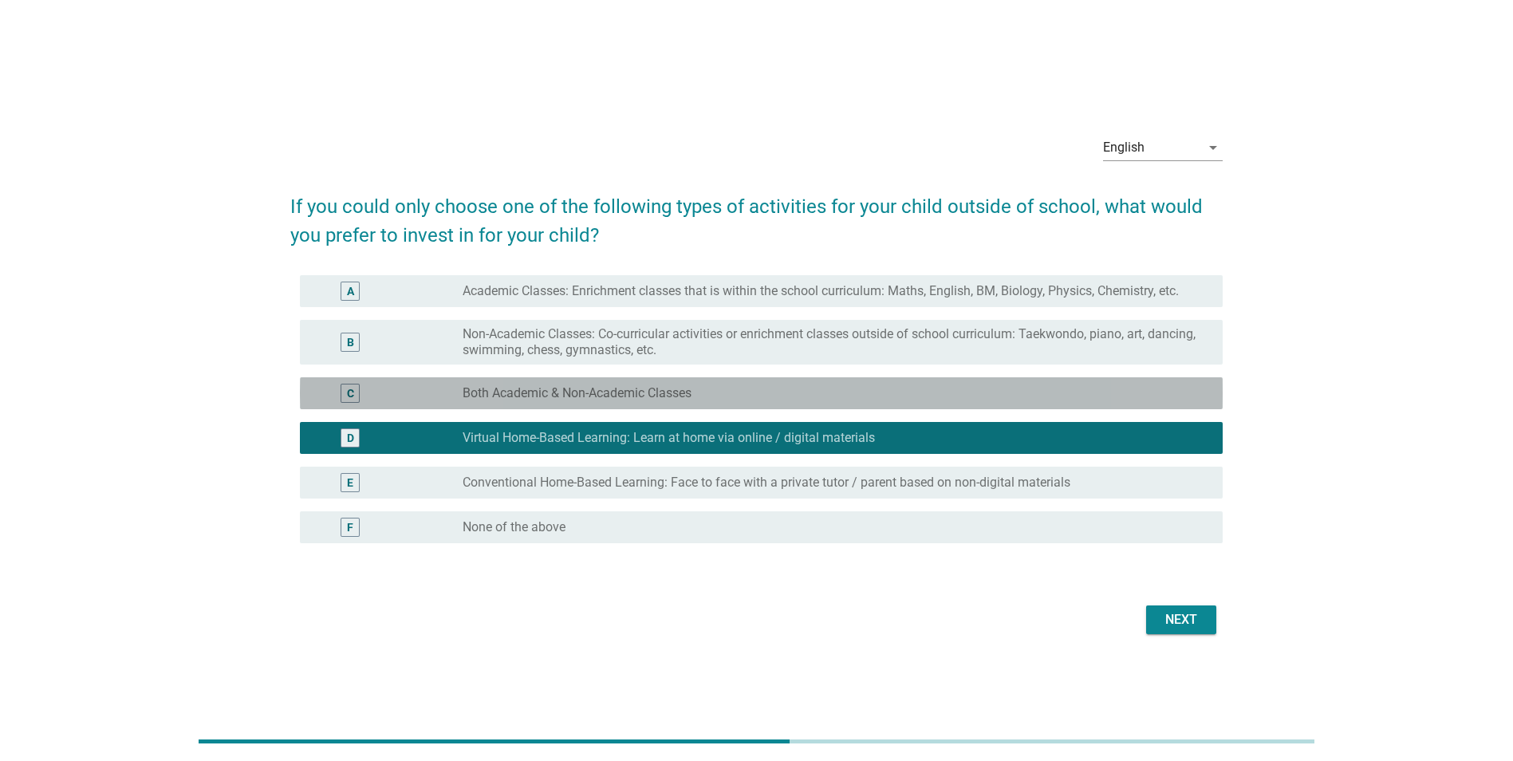
click at [613, 391] on label "Both Academic & Non-Academic Classes" at bounding box center [577, 393] width 229 height 16
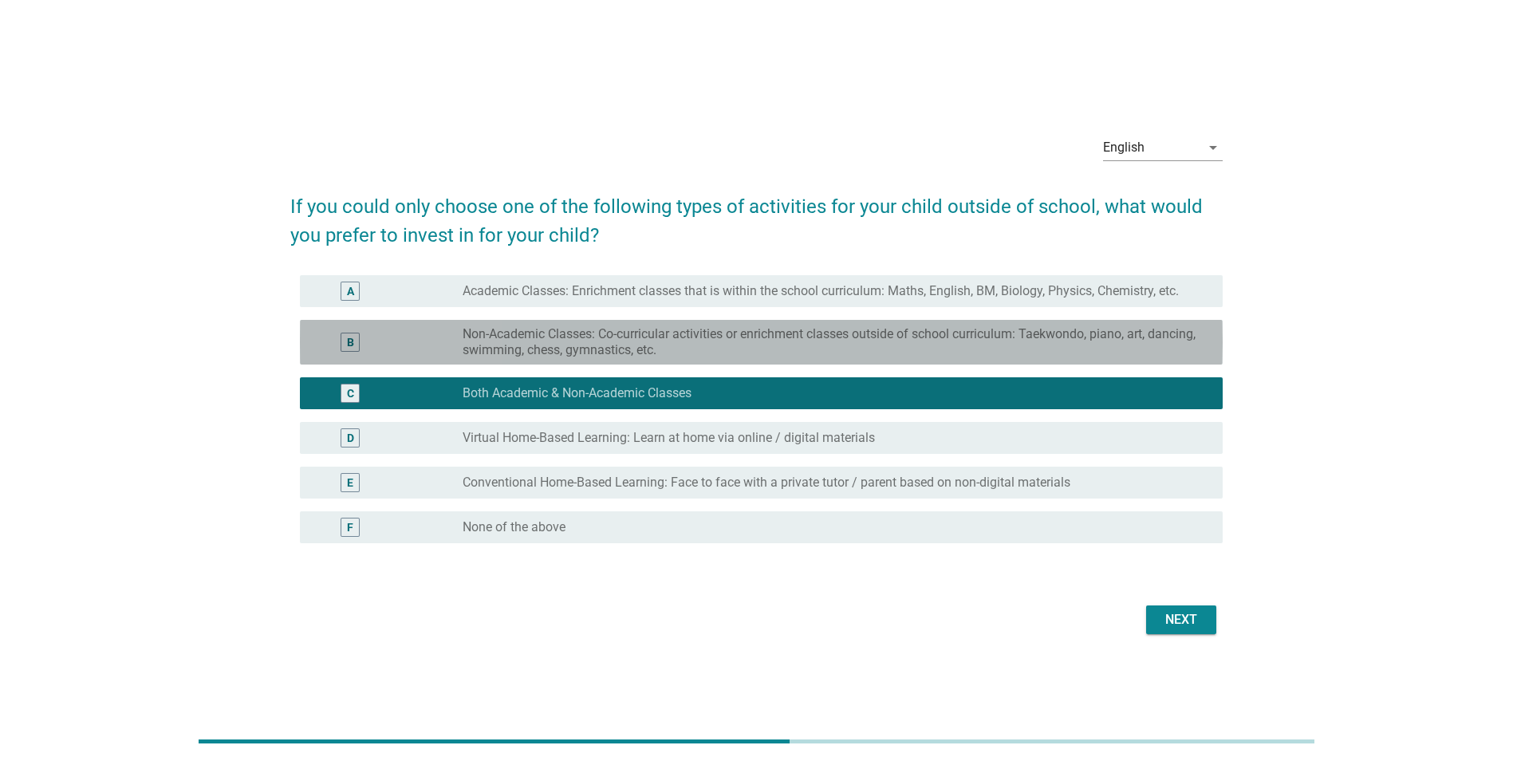
click at [655, 335] on label "Non-Academic Classes: Co-curricular activities or enrichment classes outside of…" at bounding box center [830, 342] width 735 height 32
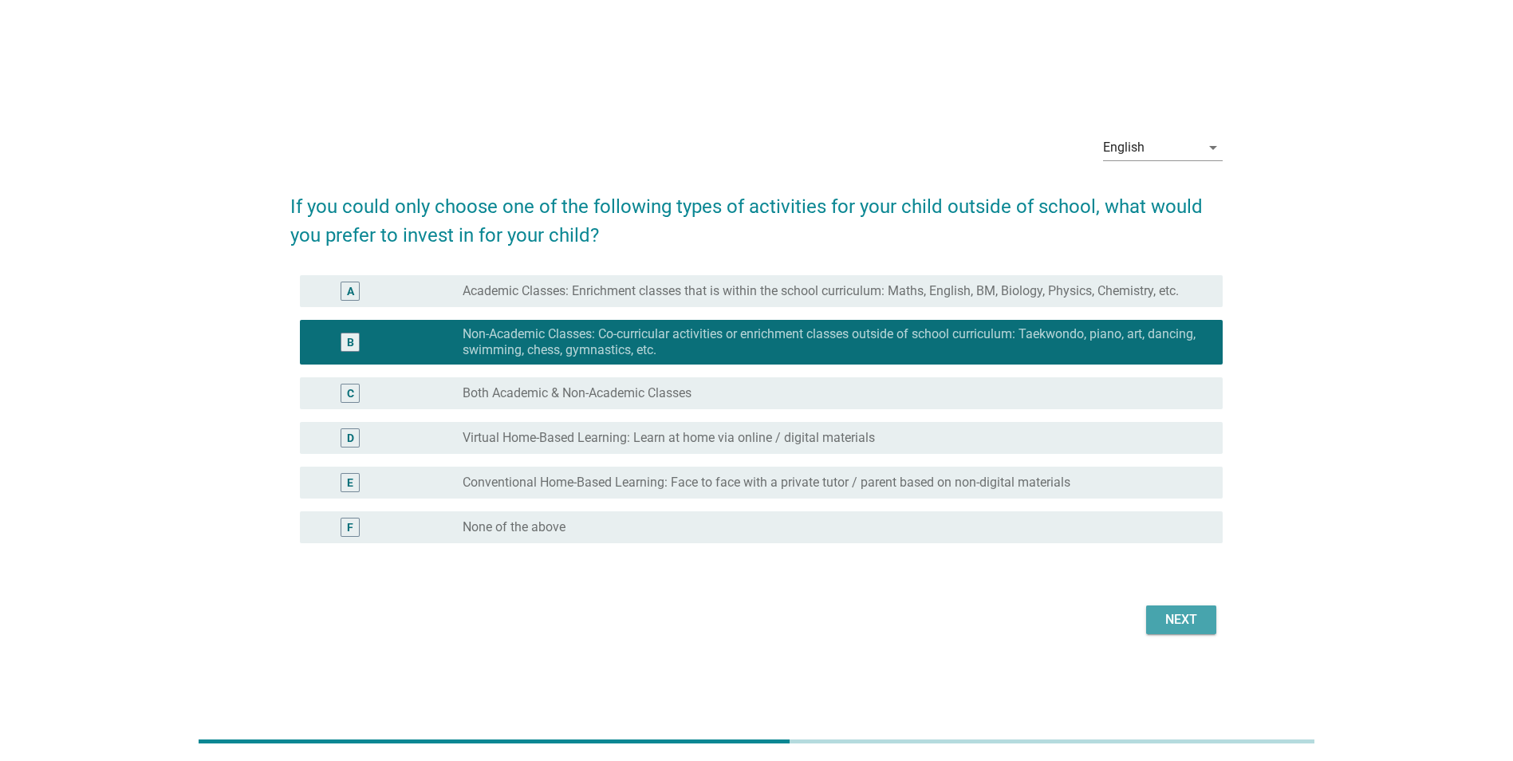
click at [1177, 616] on div "Next" at bounding box center [1181, 619] width 45 height 19
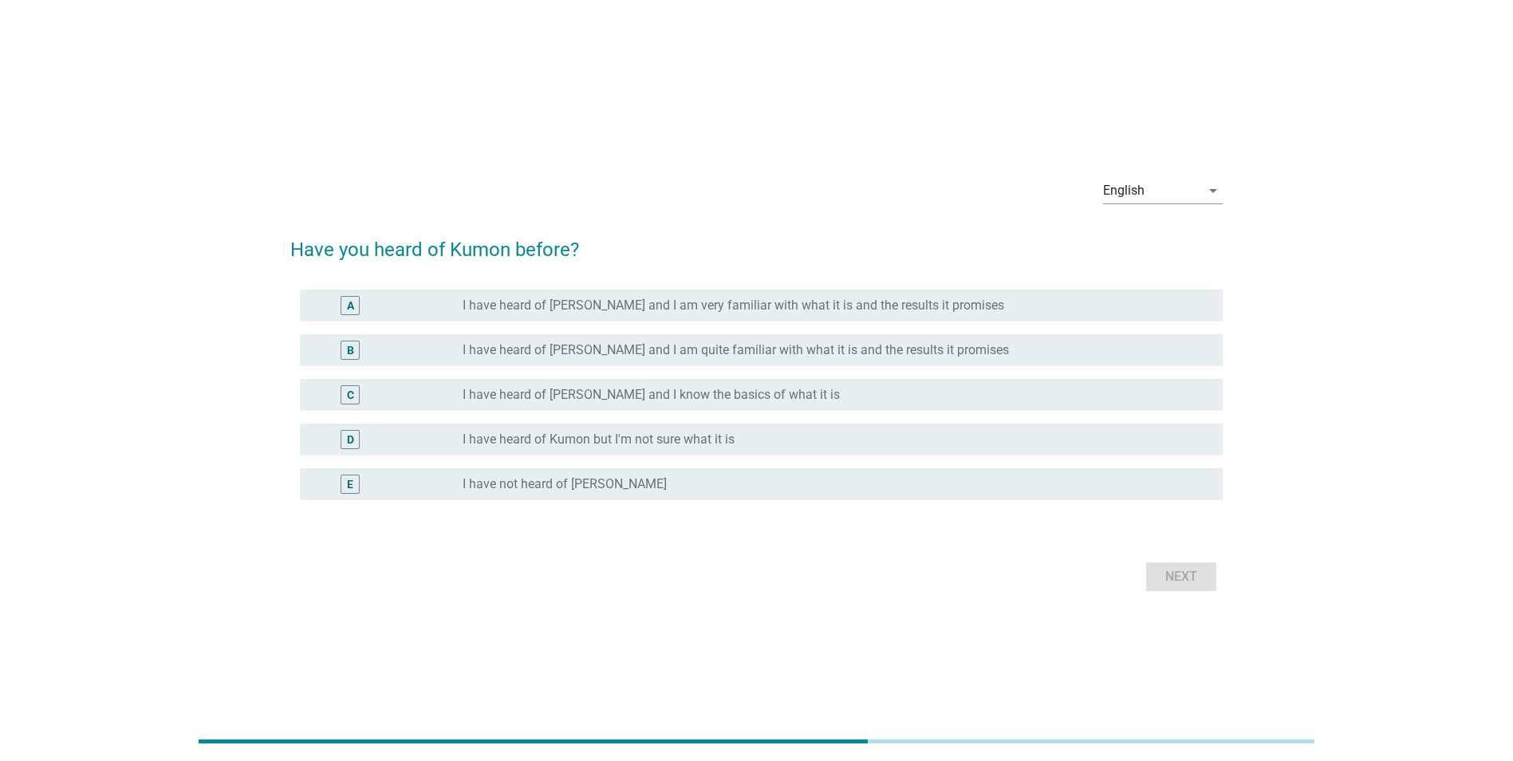
click at [680, 388] on label "I have heard of [PERSON_NAME] and I know the basics of what it is" at bounding box center [651, 395] width 377 height 16
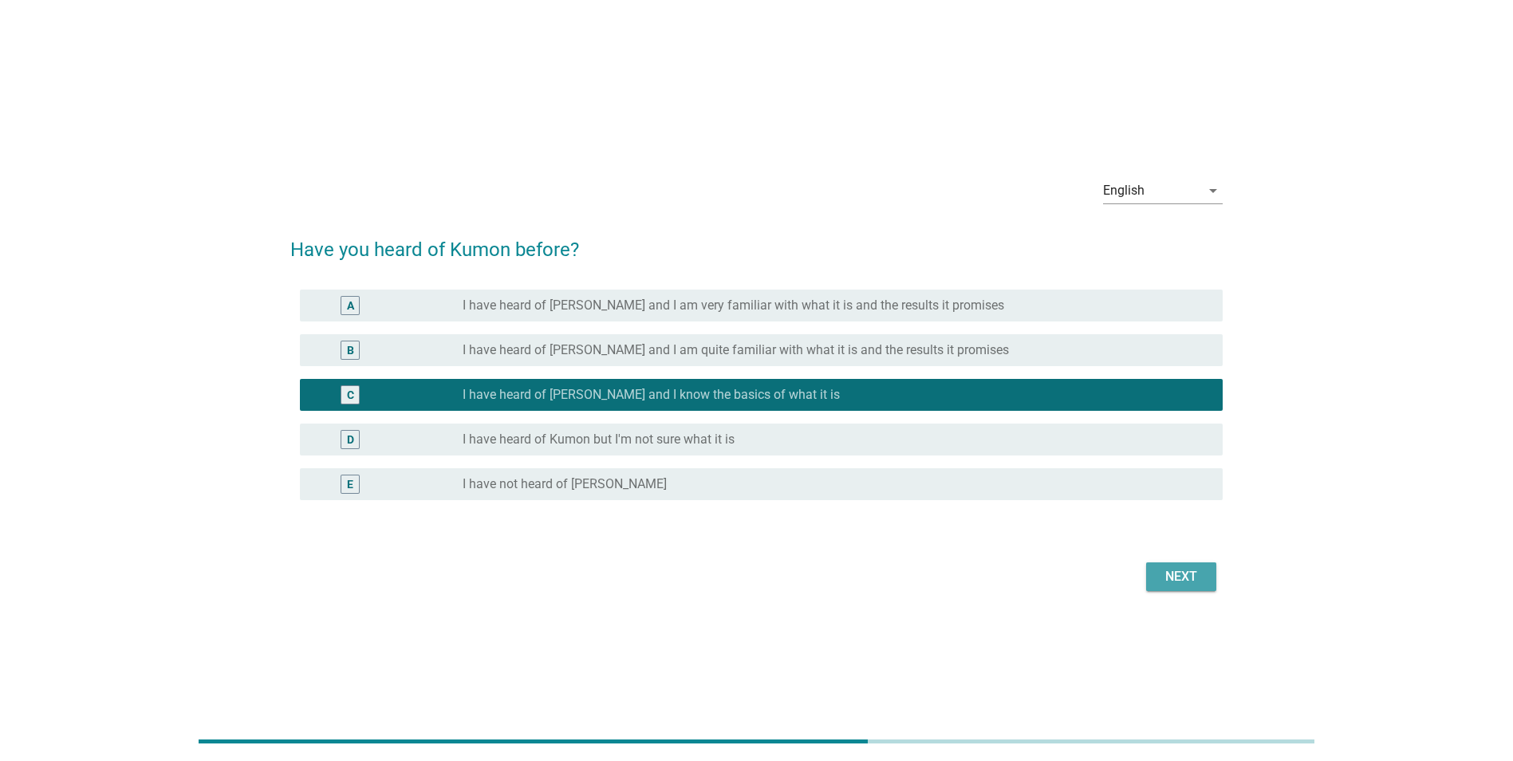
click at [1181, 571] on div "Next" at bounding box center [1181, 576] width 45 height 19
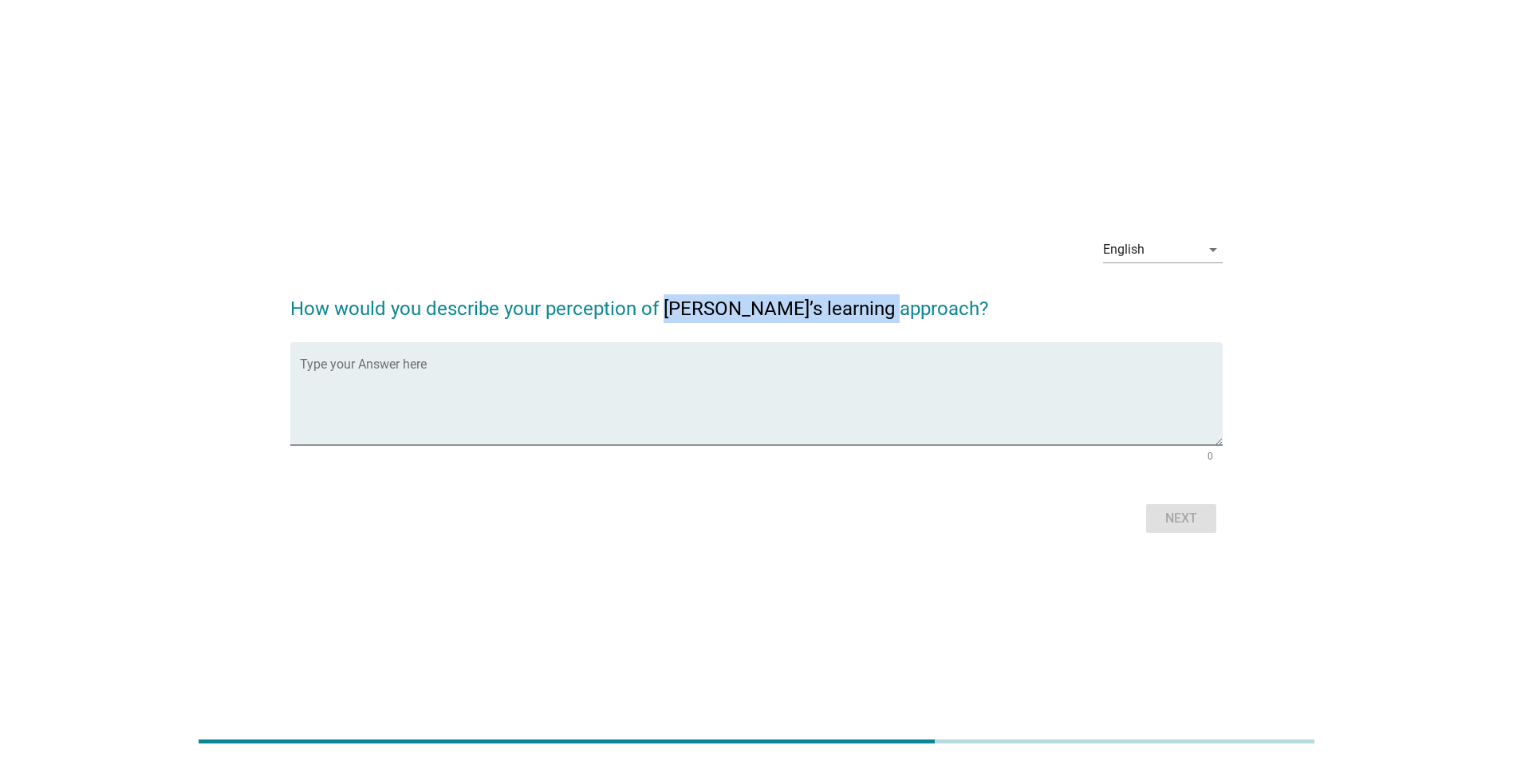
drag, startPoint x: 664, startPoint y: 303, endPoint x: 891, endPoint y: 309, distance: 226.6
click at [891, 309] on h2 "How would you describe your perception of [PERSON_NAME]’s learning approach?" at bounding box center [756, 300] width 932 height 45
copy h2 "[PERSON_NAME]’s learning approach"
click at [597, 426] on textarea "Type your Answer here" at bounding box center [761, 403] width 923 height 84
paste textarea "structured approach to education that aims to [PERSON_NAME] self-learning and i…"
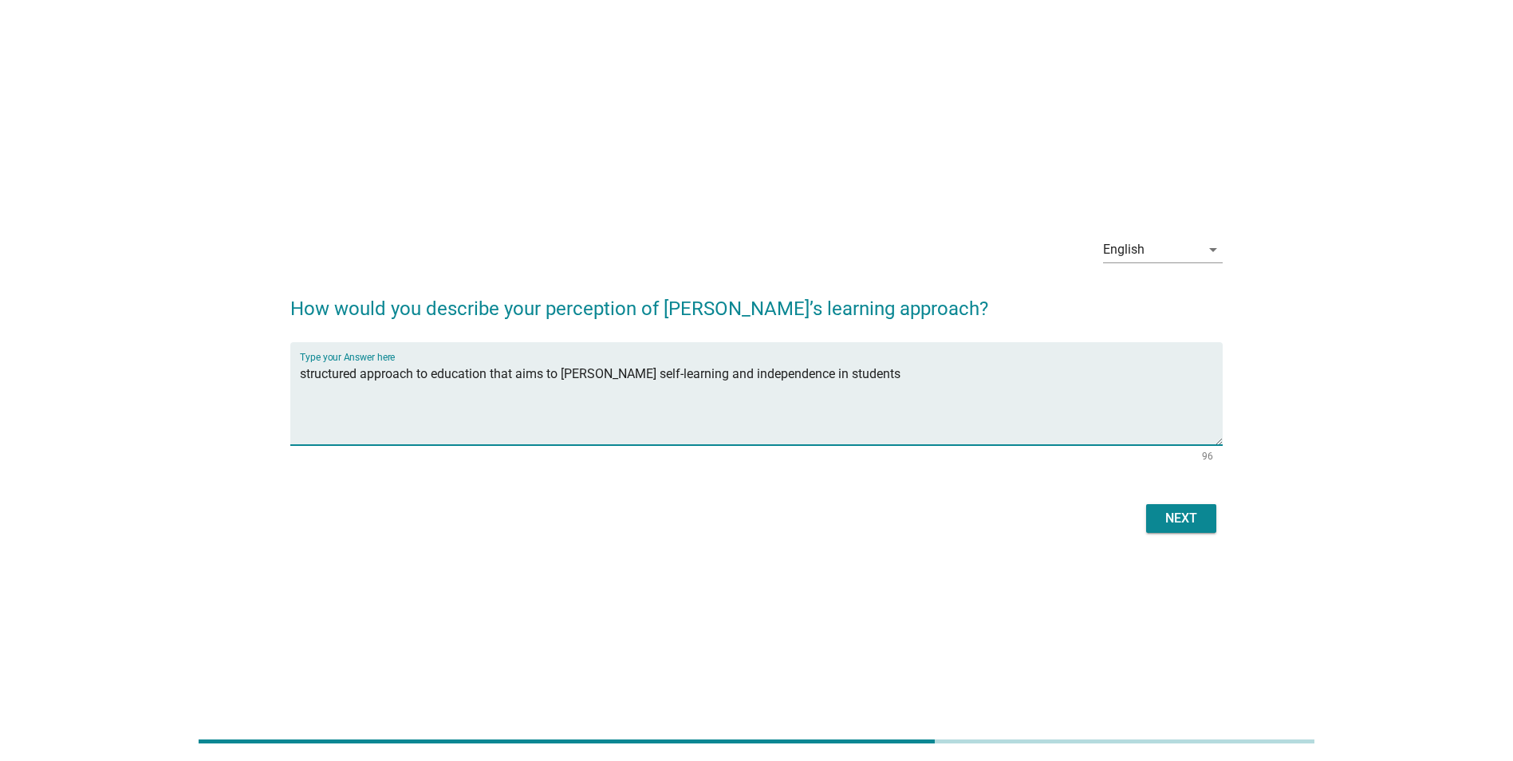
type textarea "structured approach to education that aims to [PERSON_NAME] self-learning and i…"
click at [1201, 531] on button "Next" at bounding box center [1181, 518] width 70 height 29
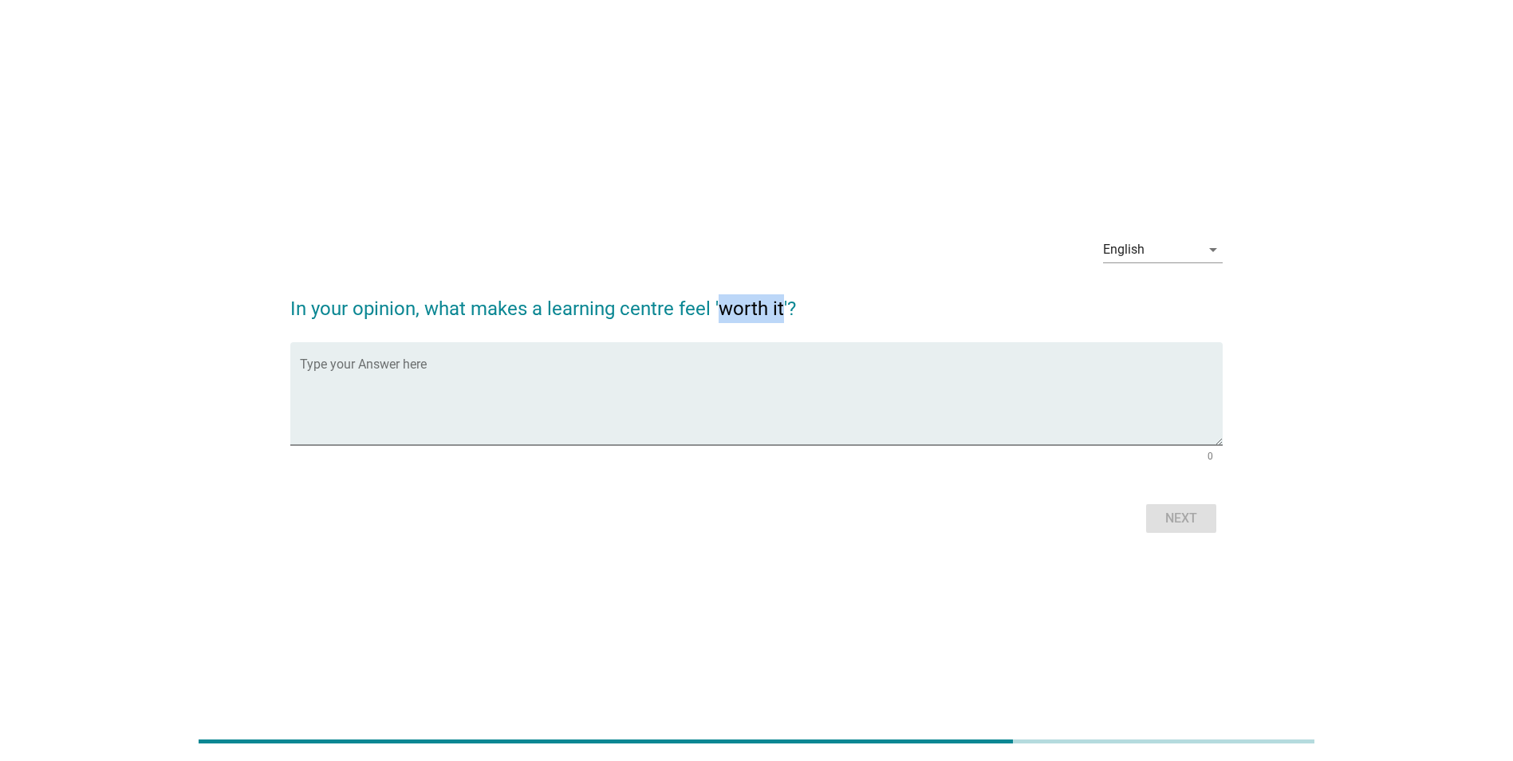
drag, startPoint x: 722, startPoint y: 308, endPoint x: 782, endPoint y: 309, distance: 59.8
click at [782, 309] on h2 "In your opinion, what makes a learning centre feel 'worth it'?" at bounding box center [756, 300] width 932 height 45
copy h2 "worth it"
click at [550, 408] on textarea "Type your Answer here" at bounding box center [761, 403] width 923 height 84
paste textarea "worth it"
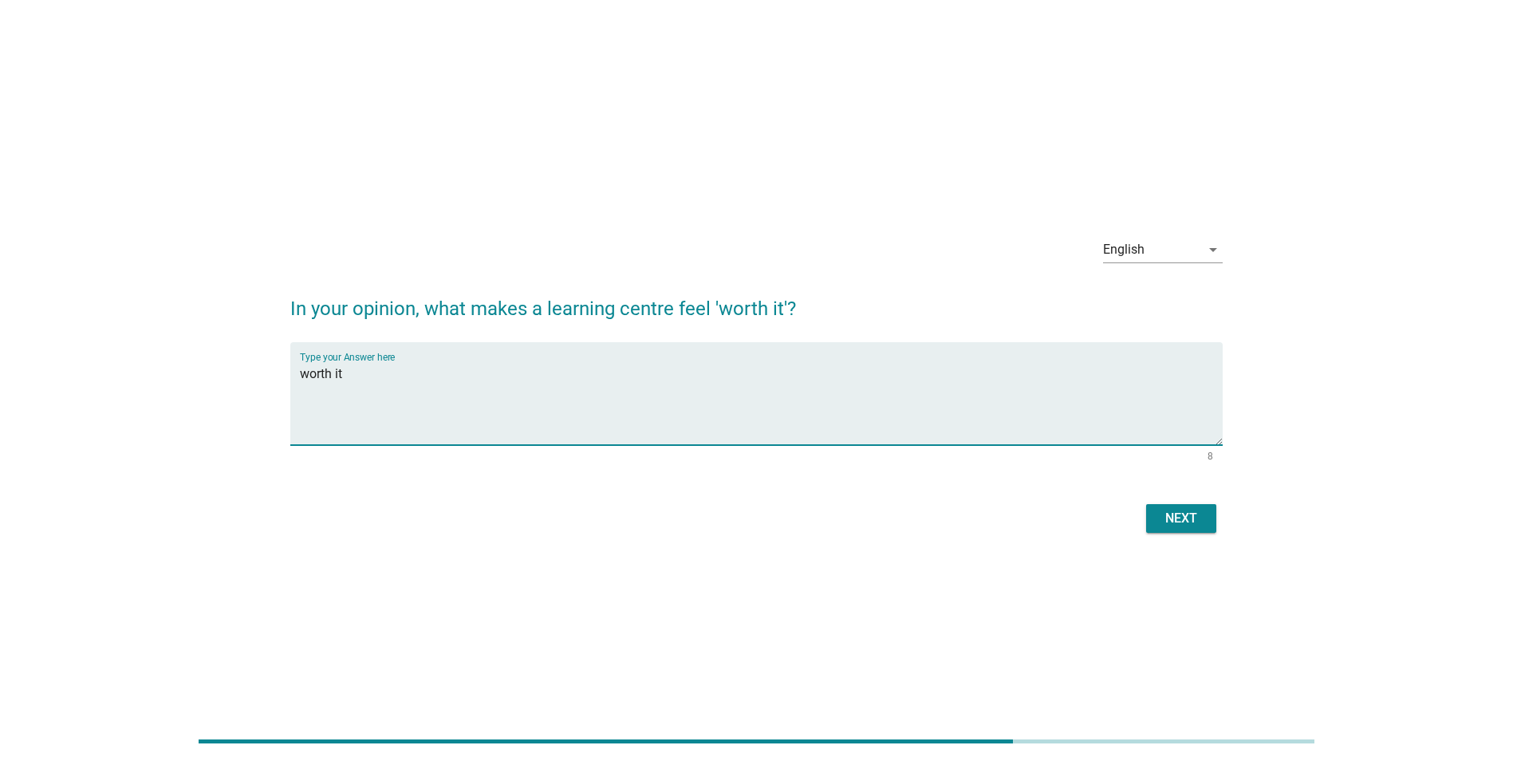
type textarea "worth it"
click at [1184, 510] on div "Next" at bounding box center [1181, 518] width 45 height 19
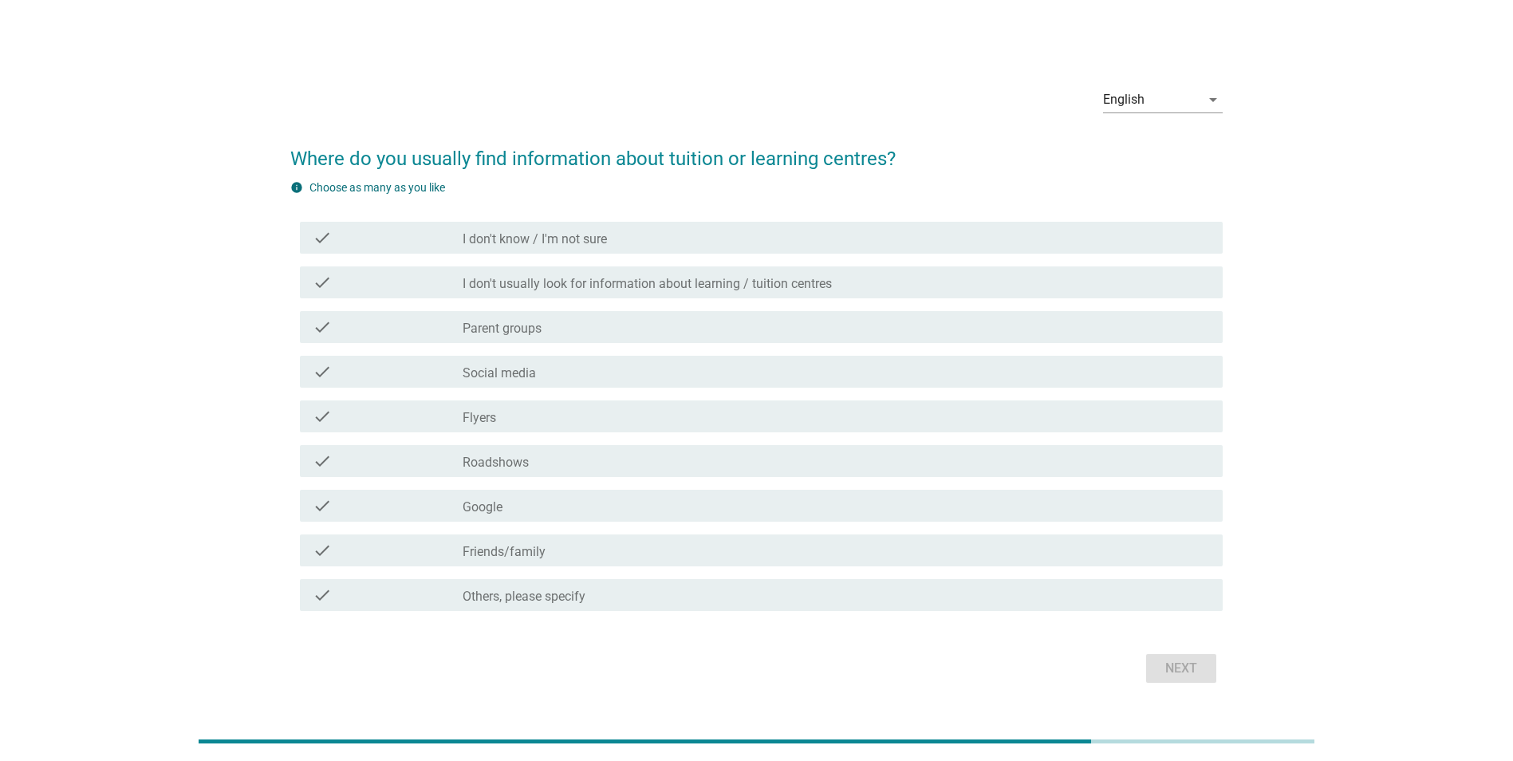
click at [510, 460] on label "Roadshows" at bounding box center [496, 463] width 66 height 16
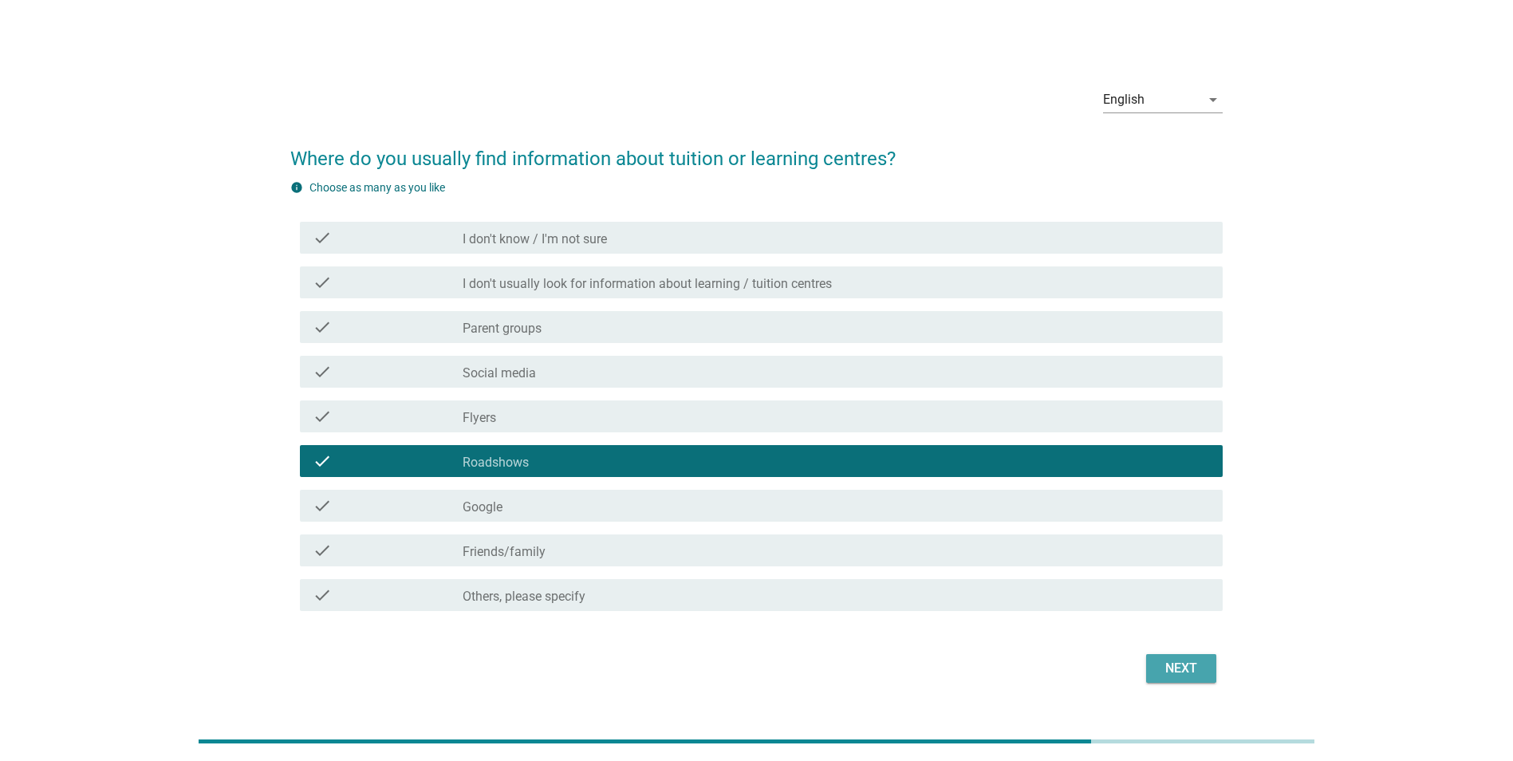
click at [1169, 660] on div "Next" at bounding box center [1181, 668] width 45 height 19
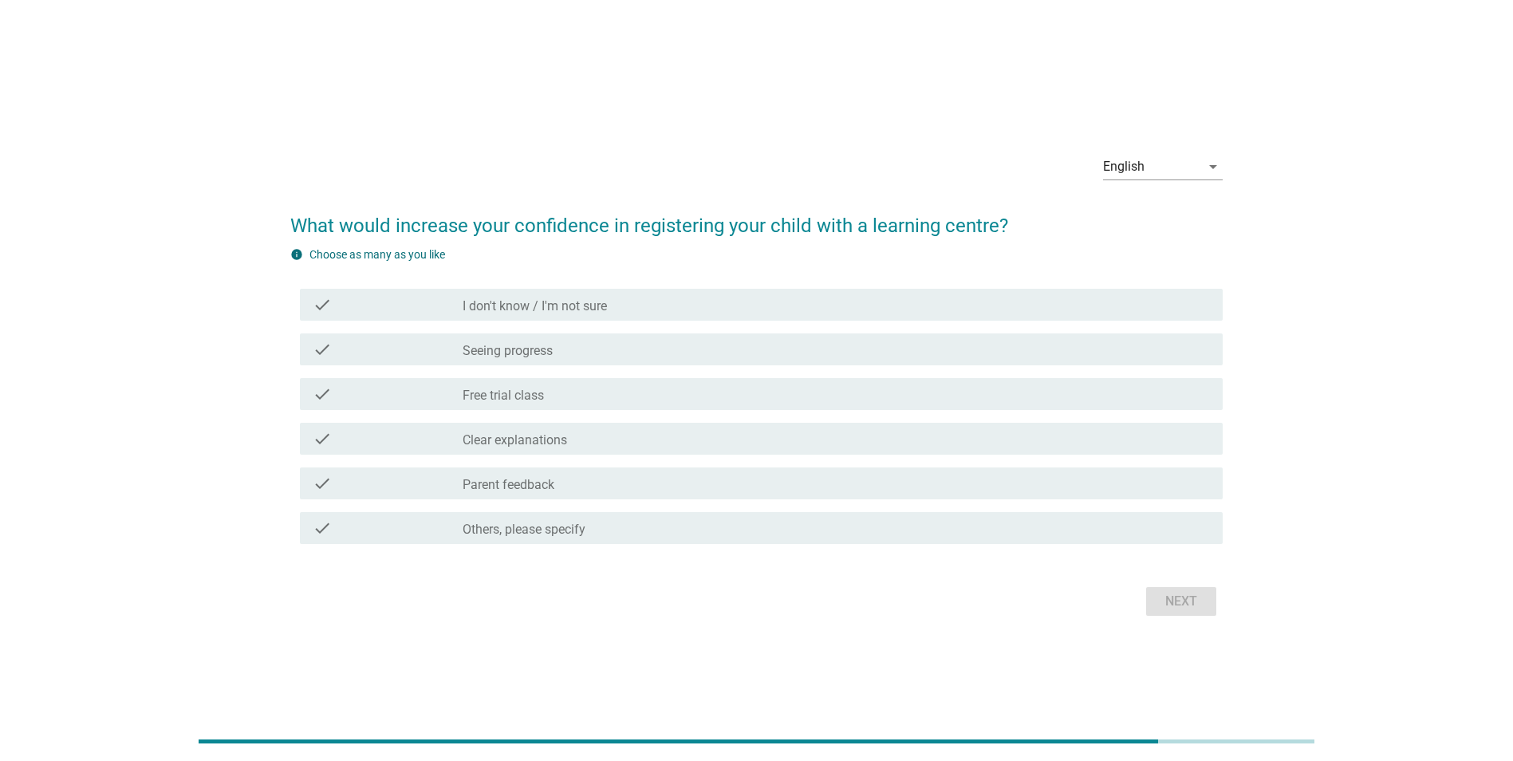
click at [557, 482] on div "check_box_outline_blank Parent feedback" at bounding box center [836, 483] width 747 height 19
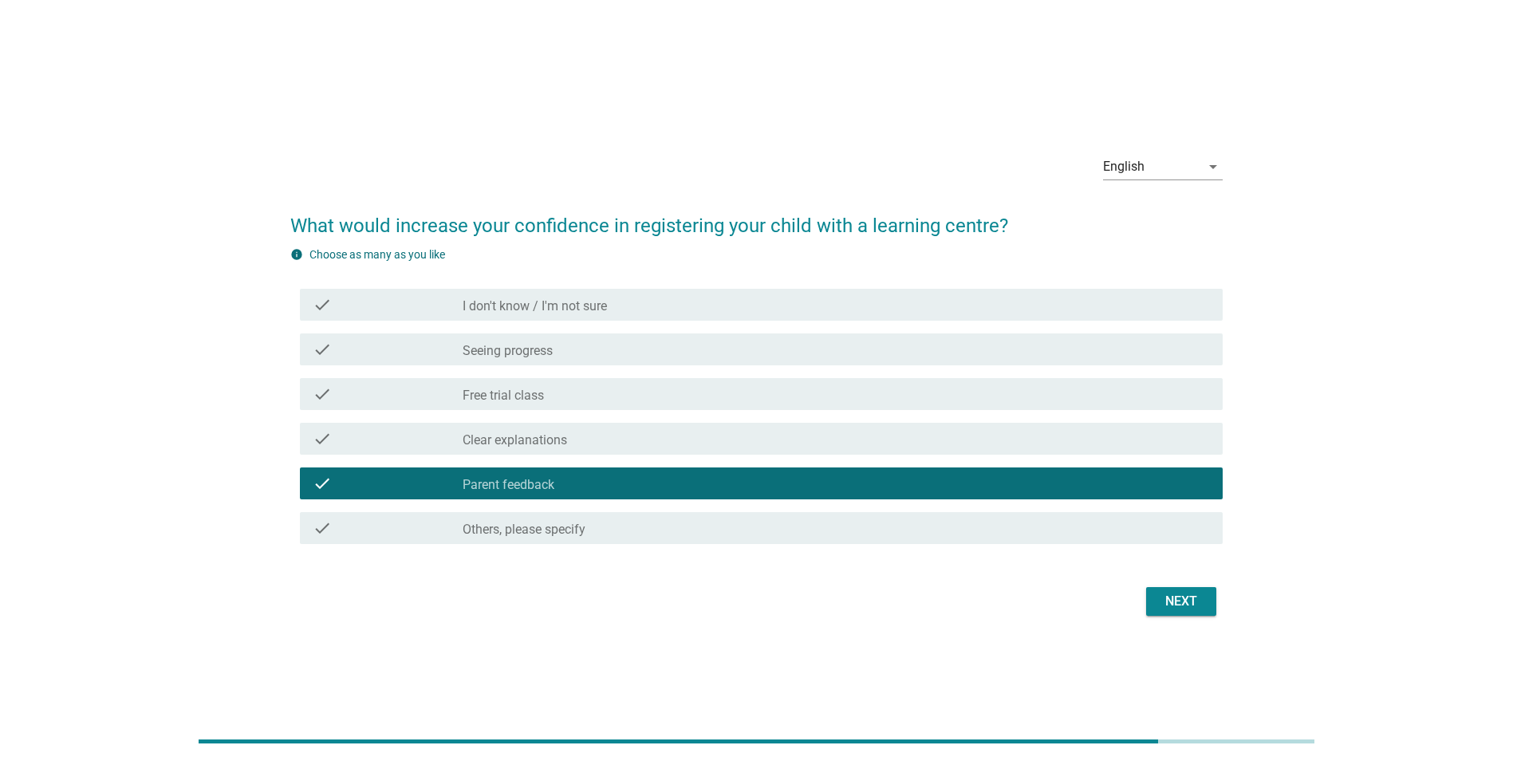
click at [1182, 607] on div "Next" at bounding box center [1181, 601] width 45 height 19
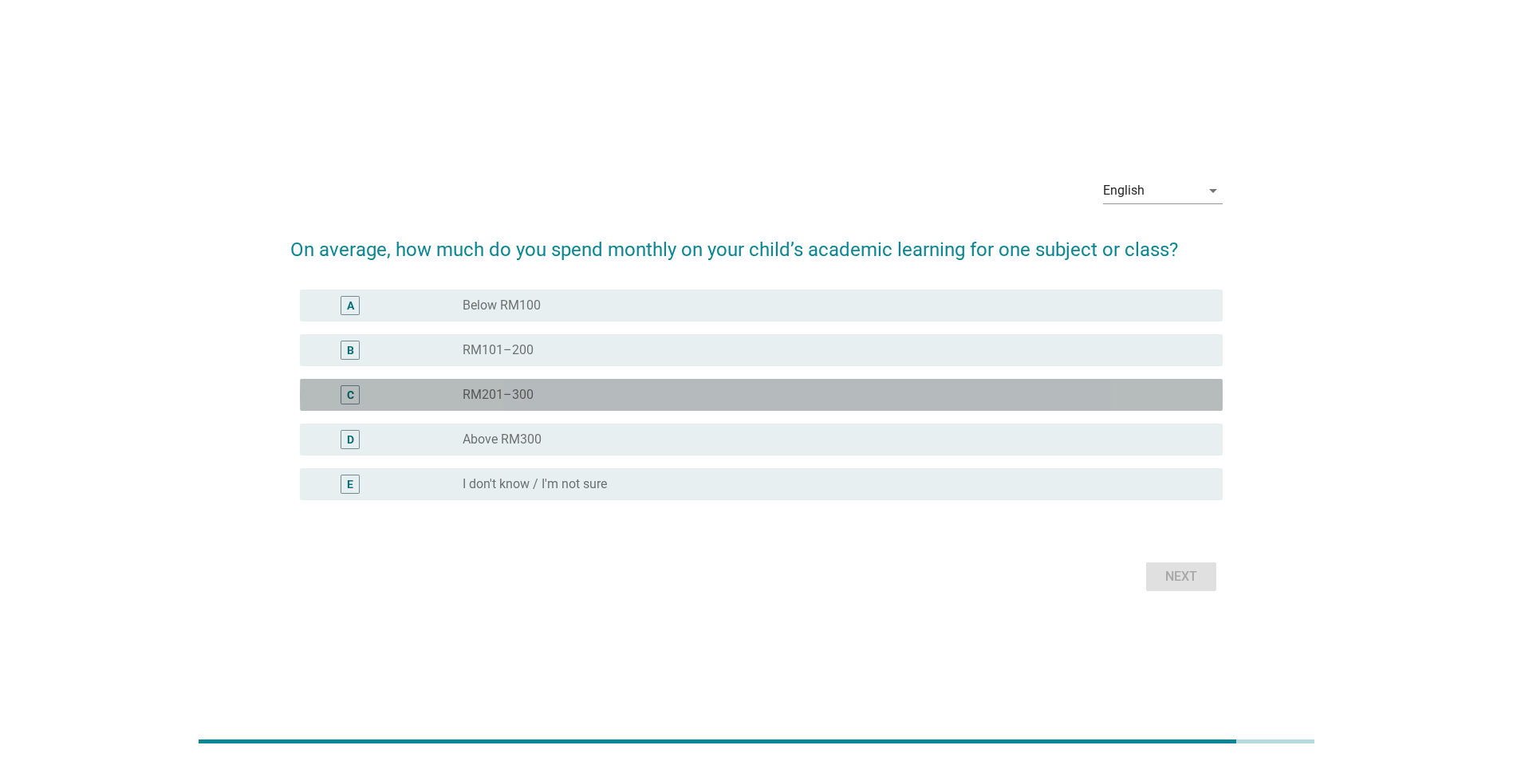
click at [515, 387] on label "RM201–300" at bounding box center [498, 395] width 71 height 16
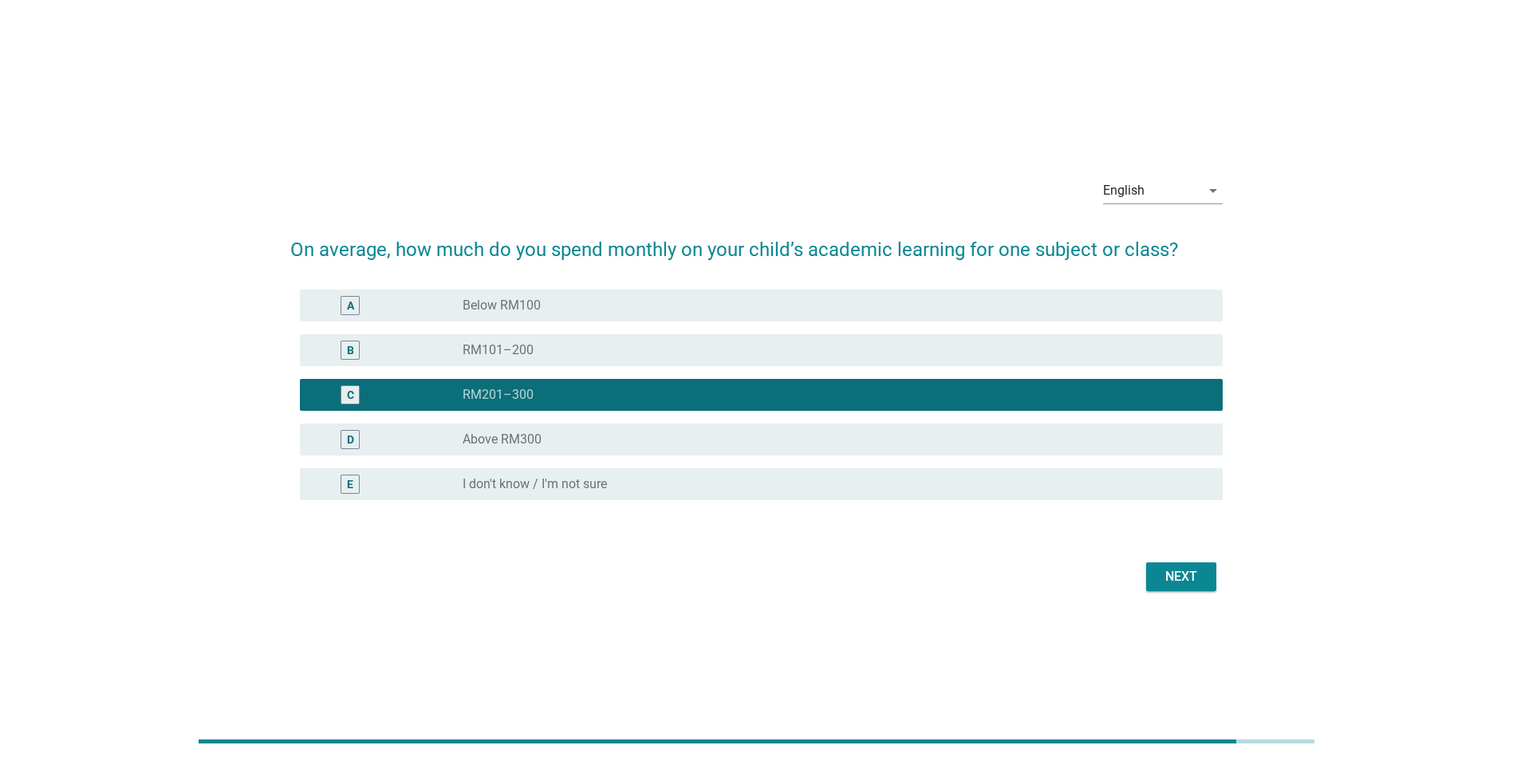
click at [1195, 581] on div "Next" at bounding box center [1181, 576] width 45 height 19
